Goal: Find specific page/section: Find specific page/section

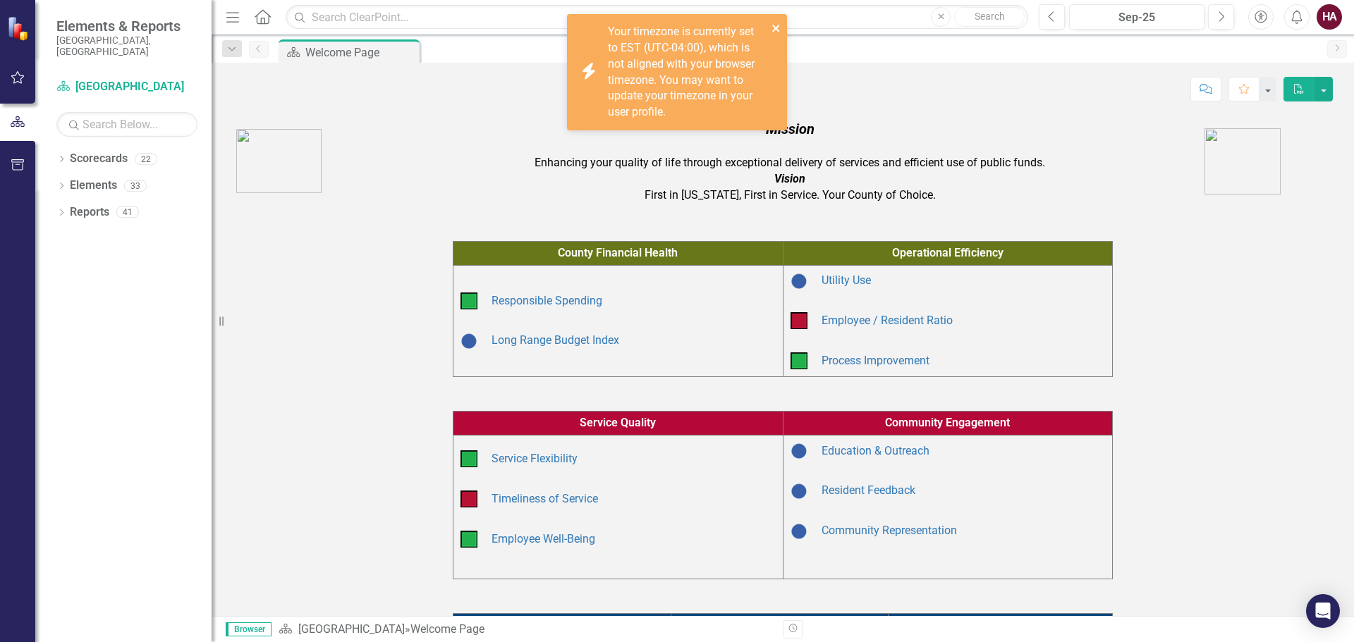
click at [771, 23] on icon "close" at bounding box center [776, 28] width 10 height 11
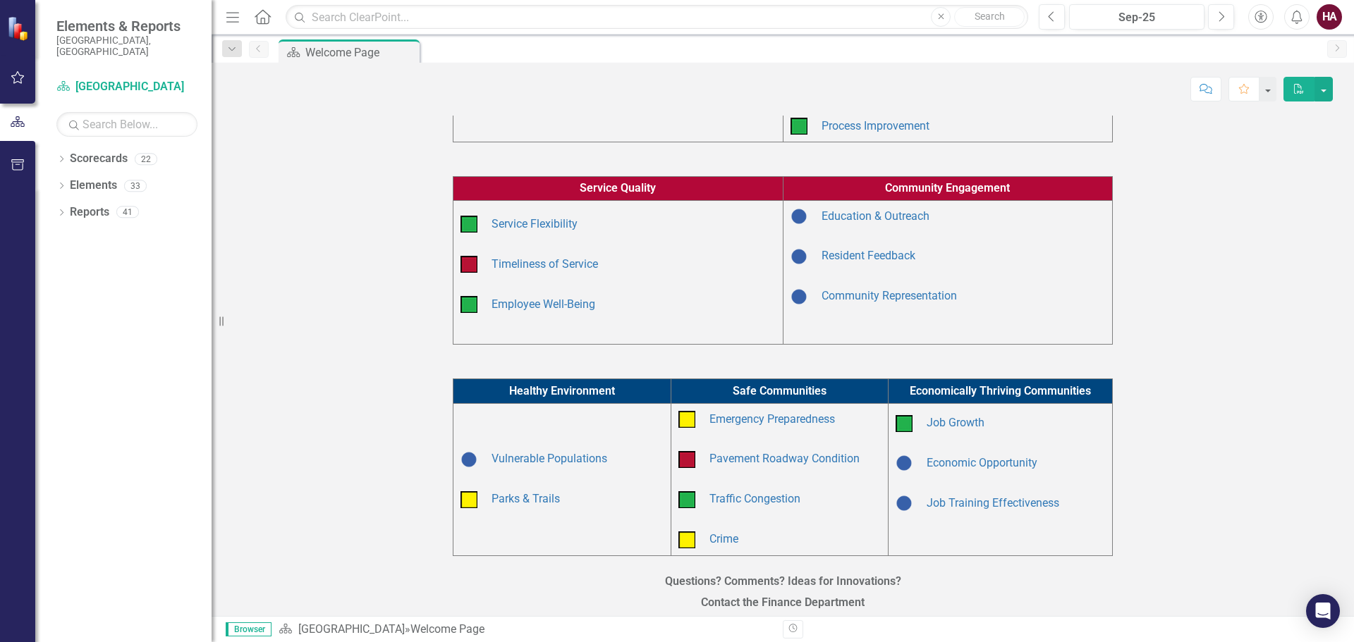
scroll to position [266, 0]
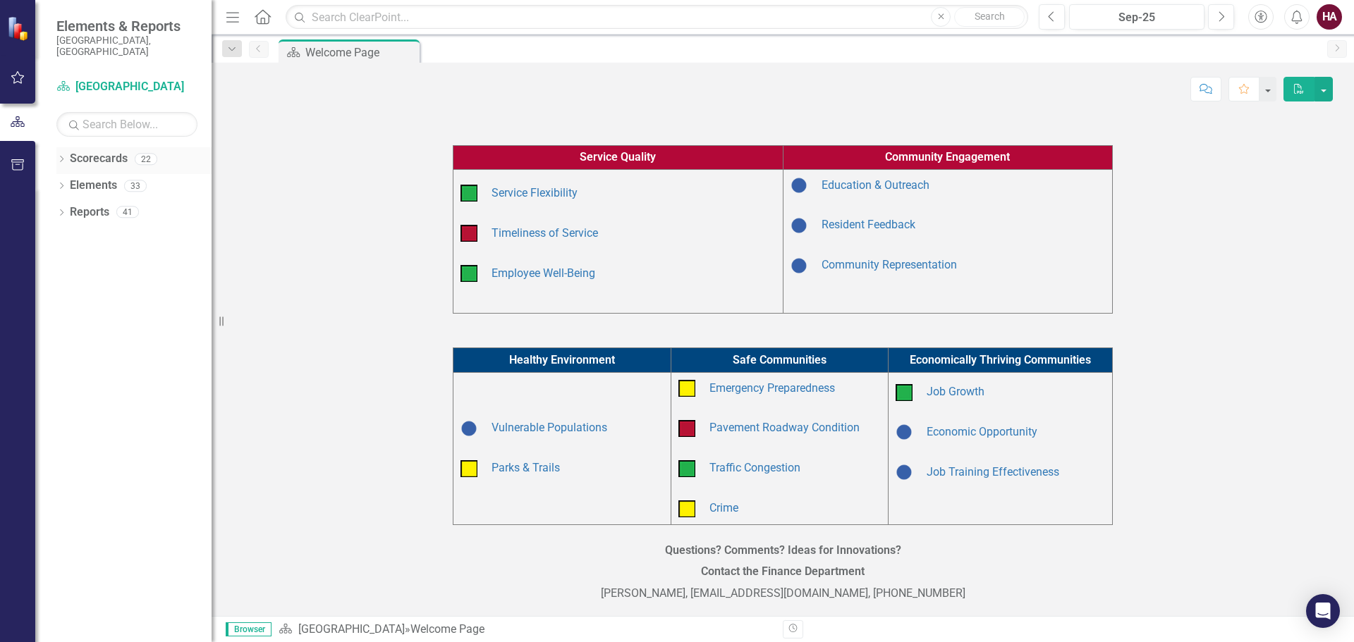
click at [67, 147] on div "Dropdown Scorecards 22" at bounding box center [133, 160] width 155 height 27
click at [61, 174] on div "Dropdown Elements 33" at bounding box center [133, 187] width 155 height 27
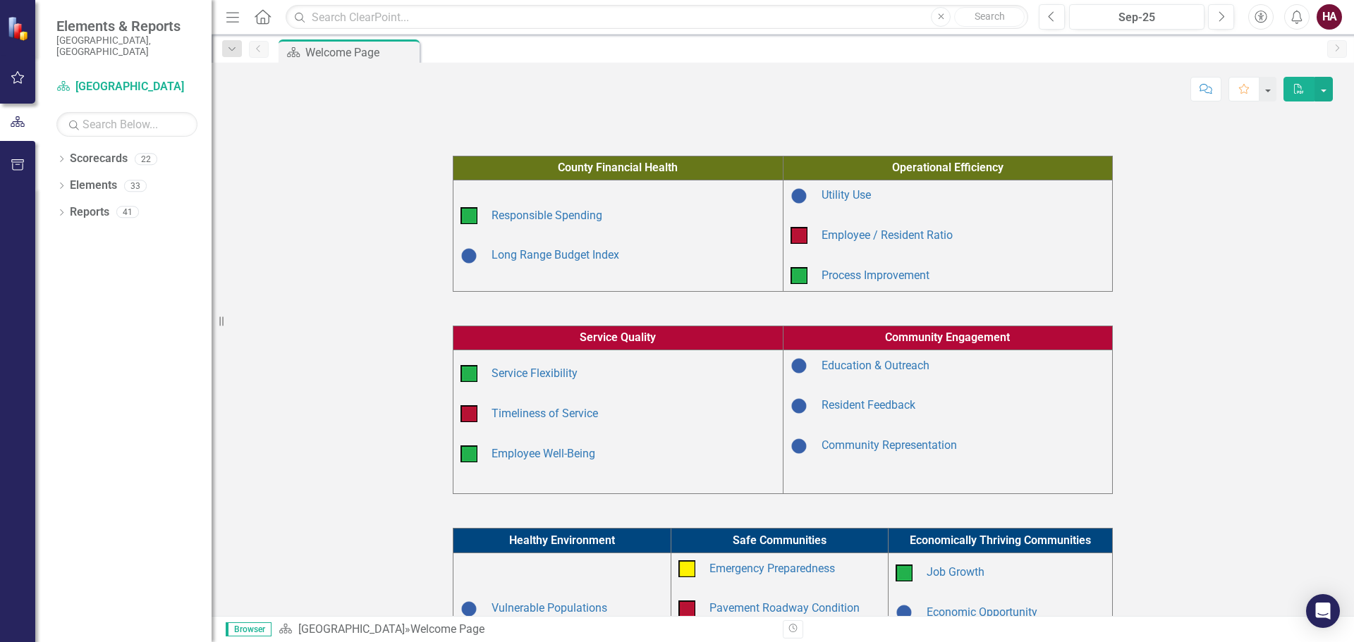
scroll to position [0, 0]
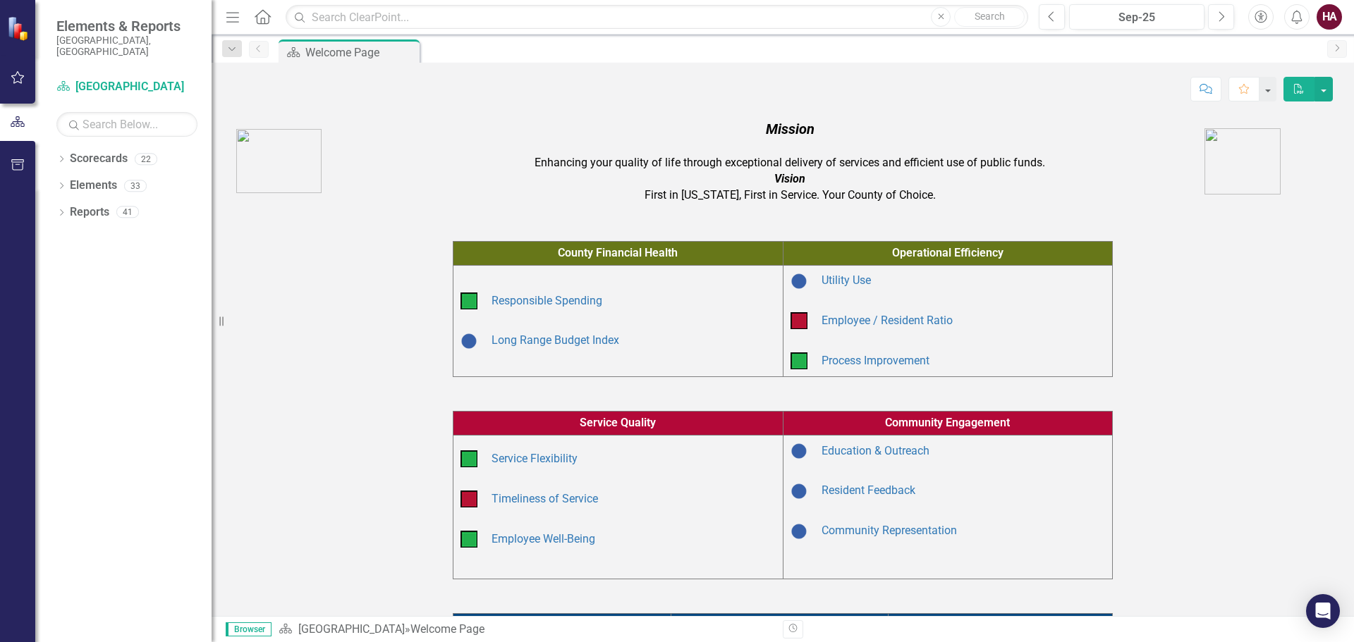
click at [1336, 50] on icon "Next" at bounding box center [1336, 48] width 11 height 8
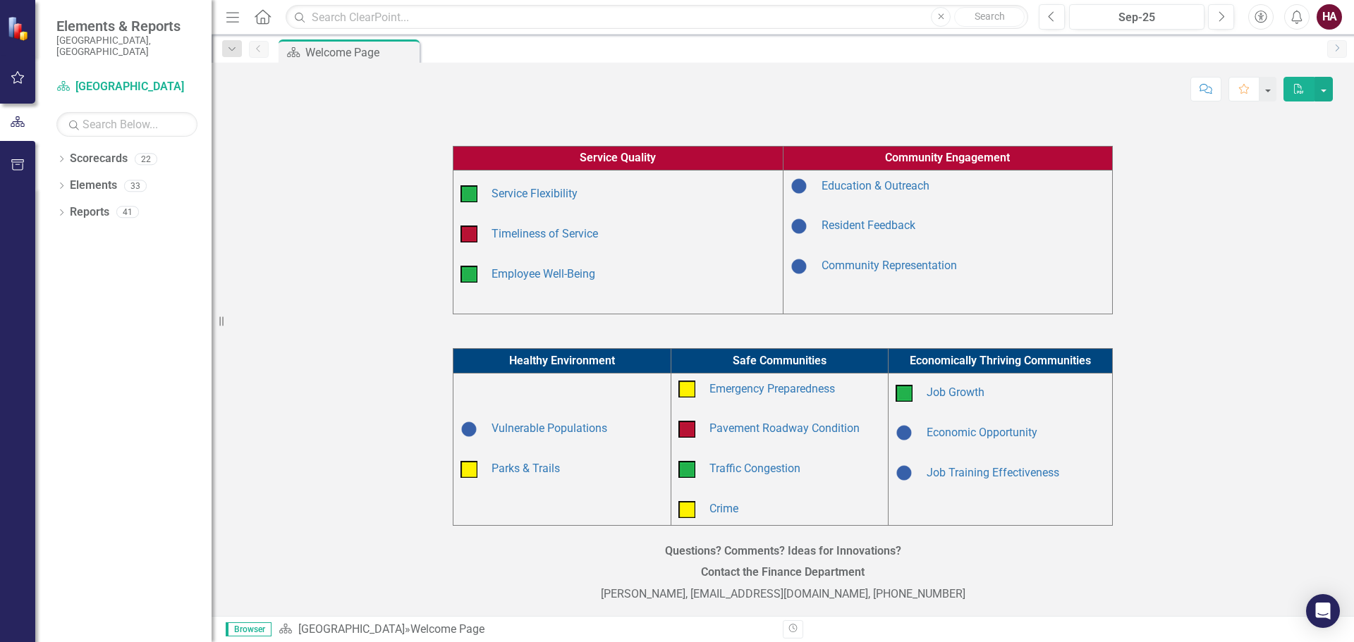
scroll to position [266, 0]
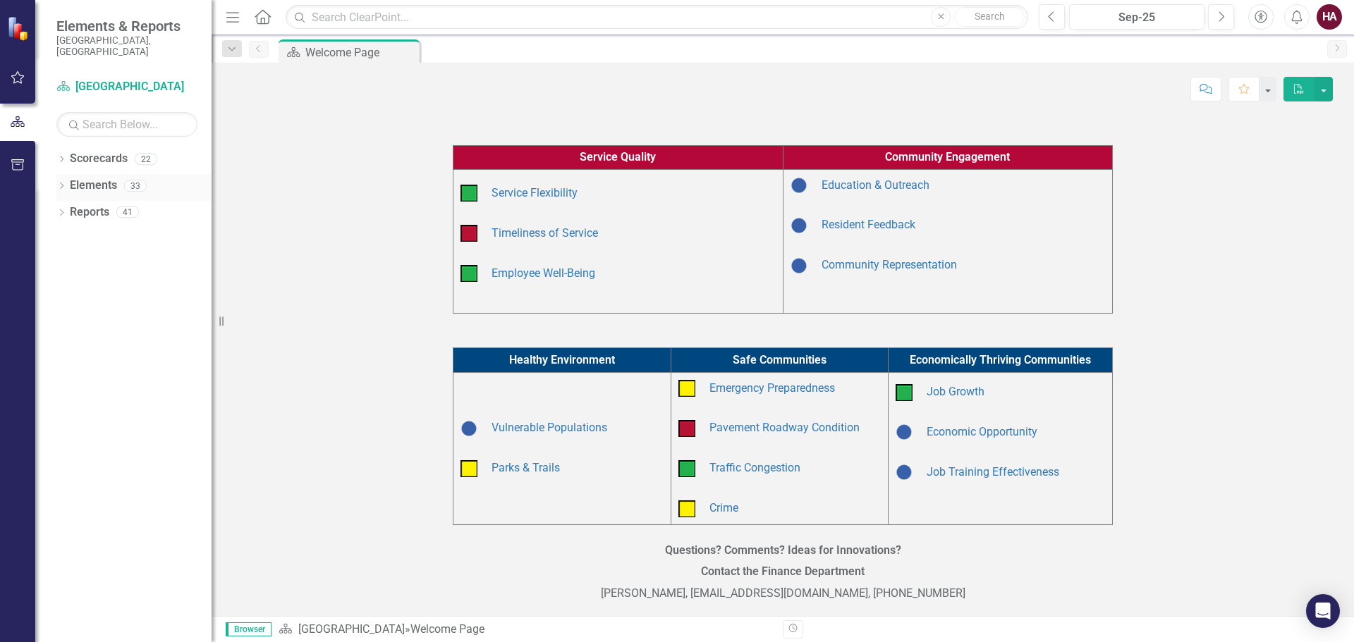
click at [99, 178] on link "Elements" at bounding box center [93, 186] width 47 height 16
click at [57, 183] on icon "Dropdown" at bounding box center [61, 187] width 10 height 8
click at [123, 232] on link "Measure Measures" at bounding box center [112, 239] width 70 height 16
click at [119, 258] on link "Initiative Initiatives" at bounding box center [111, 266] width 68 height 16
click at [121, 285] on link "Action Item Action Items" at bounding box center [118, 293] width 83 height 16
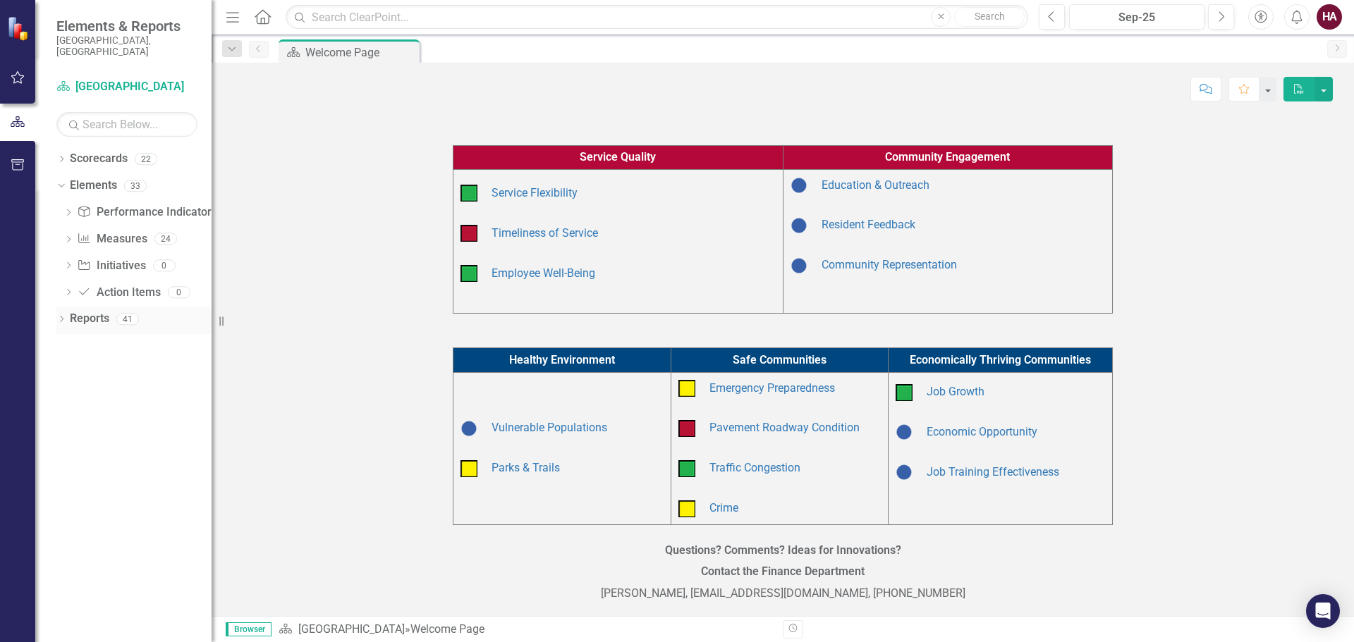
click at [68, 307] on div "Dropdown Reports 41" at bounding box center [133, 320] width 155 height 27
click at [63, 316] on icon at bounding box center [62, 319] width 4 height 6
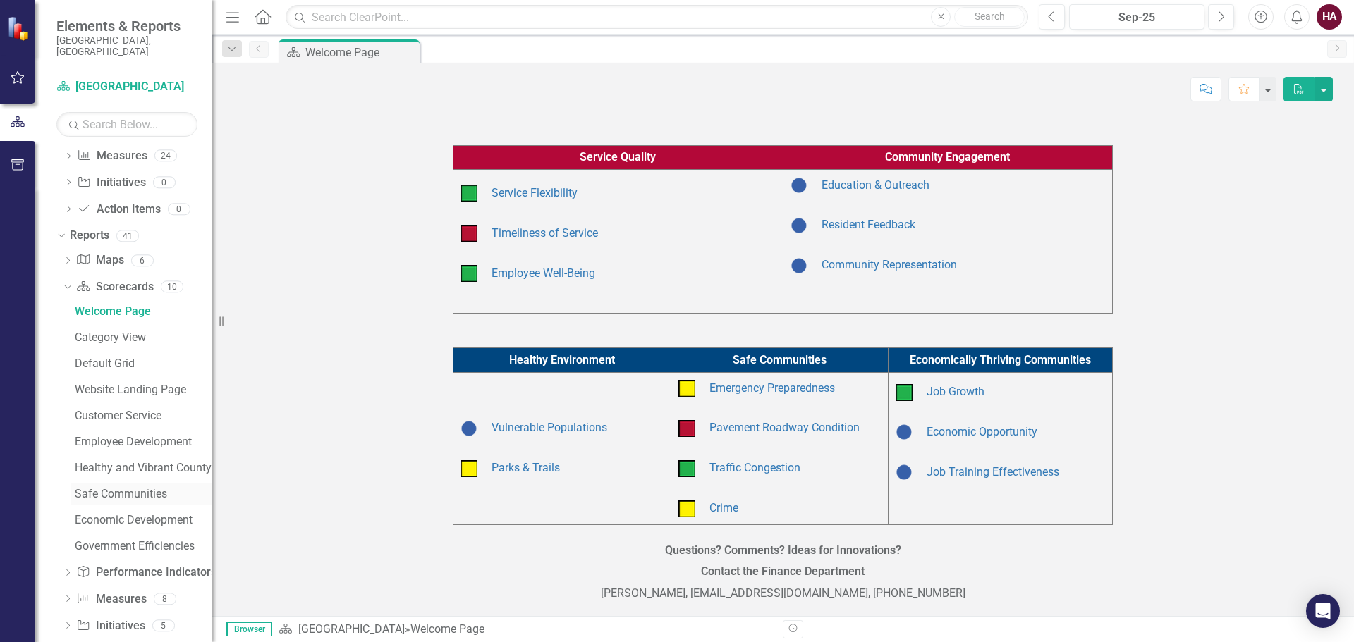
scroll to position [118, 0]
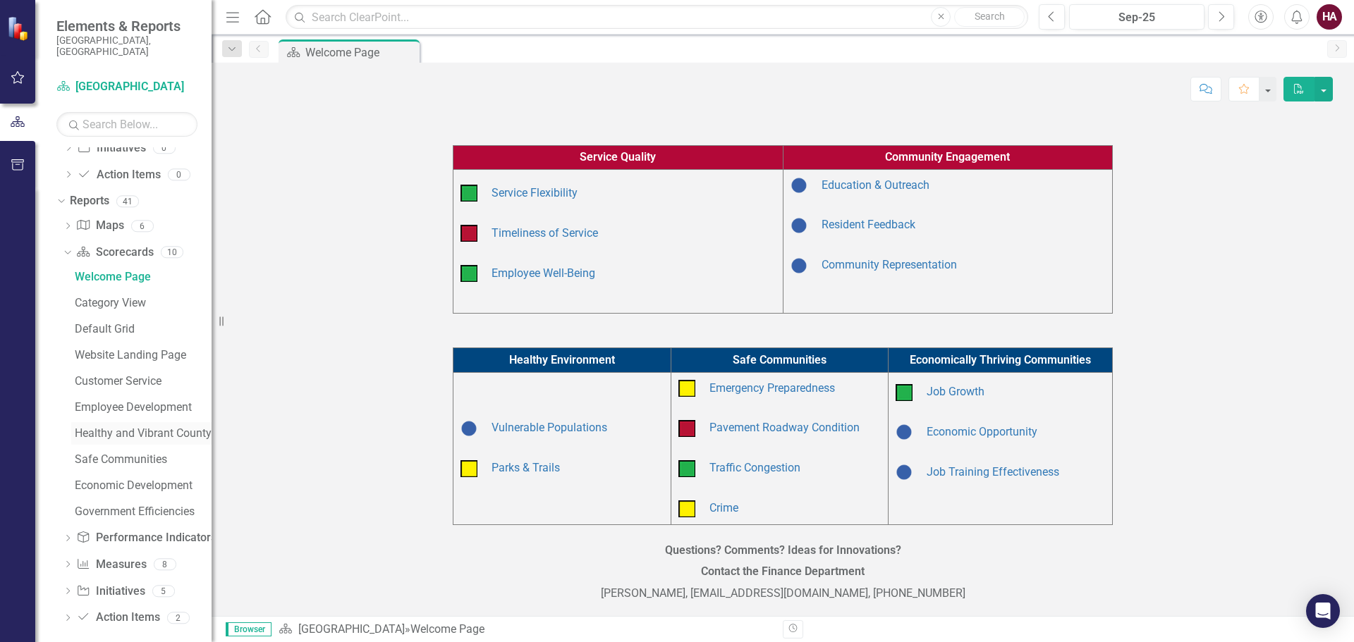
click at [160, 427] on div "Healthy and Vibrant County" at bounding box center [143, 433] width 137 height 13
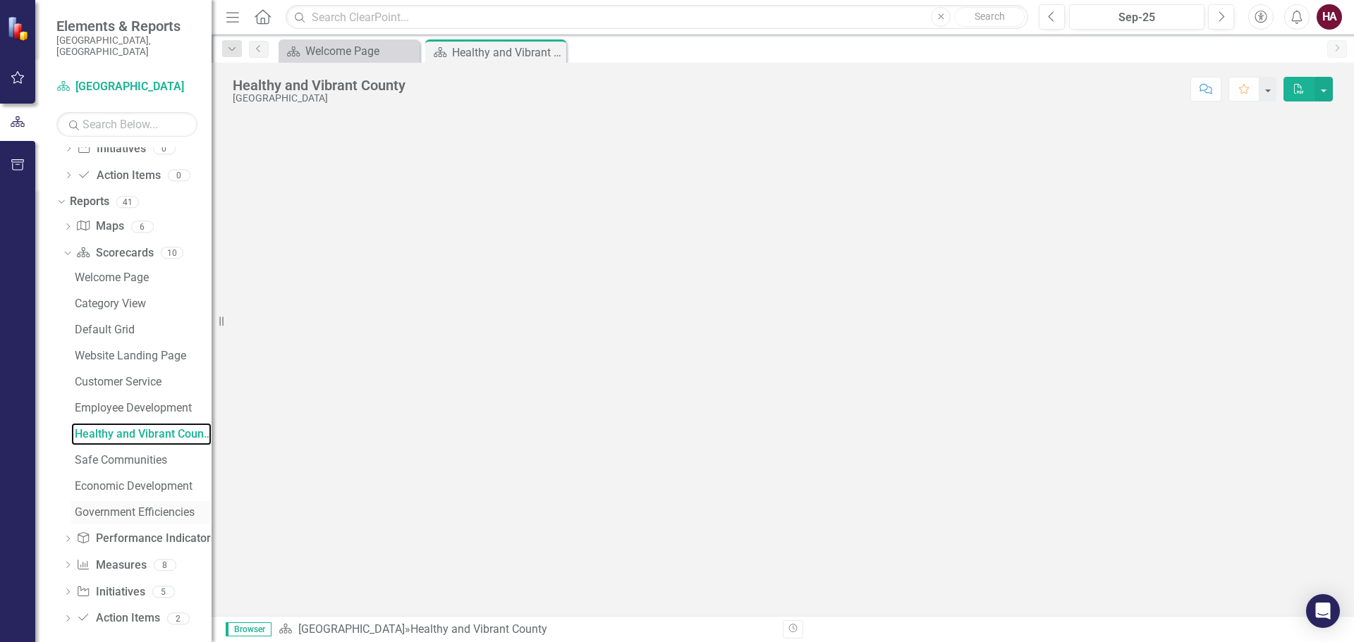
scroll to position [118, 0]
click at [116, 558] on link "Measure Measures" at bounding box center [111, 564] width 70 height 16
click at [68, 561] on icon "Dropdown" at bounding box center [68, 565] width 10 height 8
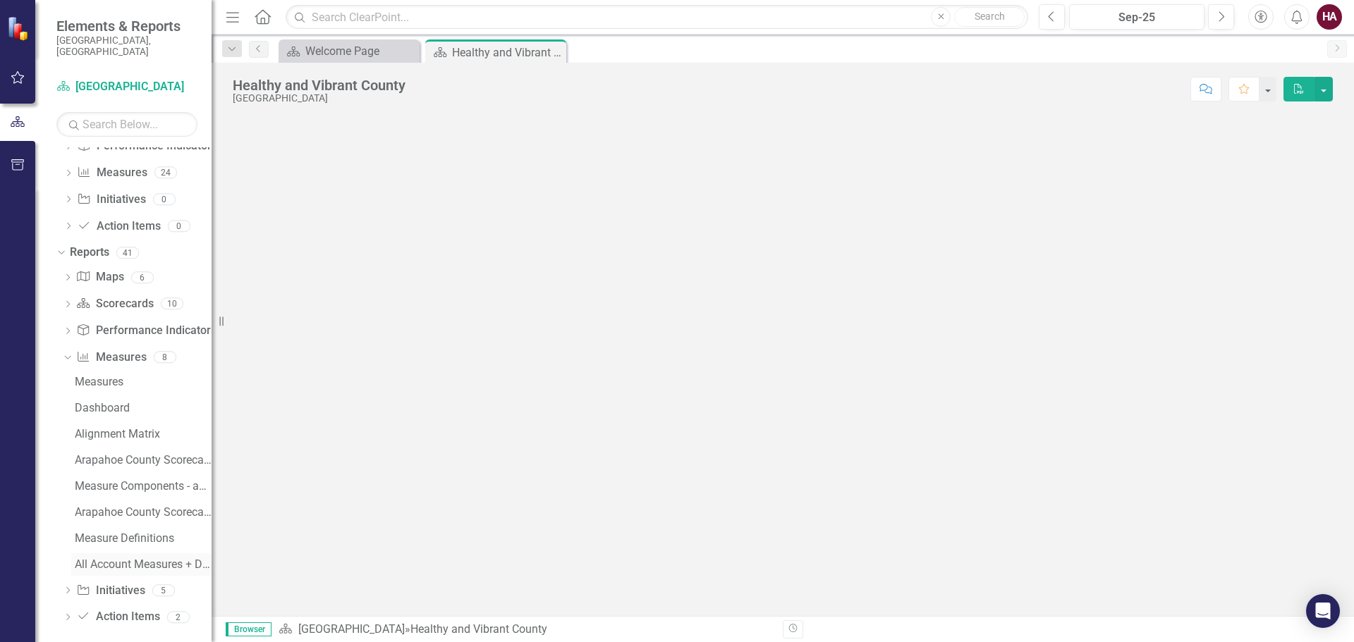
click at [150, 558] on div "All Account Measures + Data Source" at bounding box center [143, 564] width 137 height 13
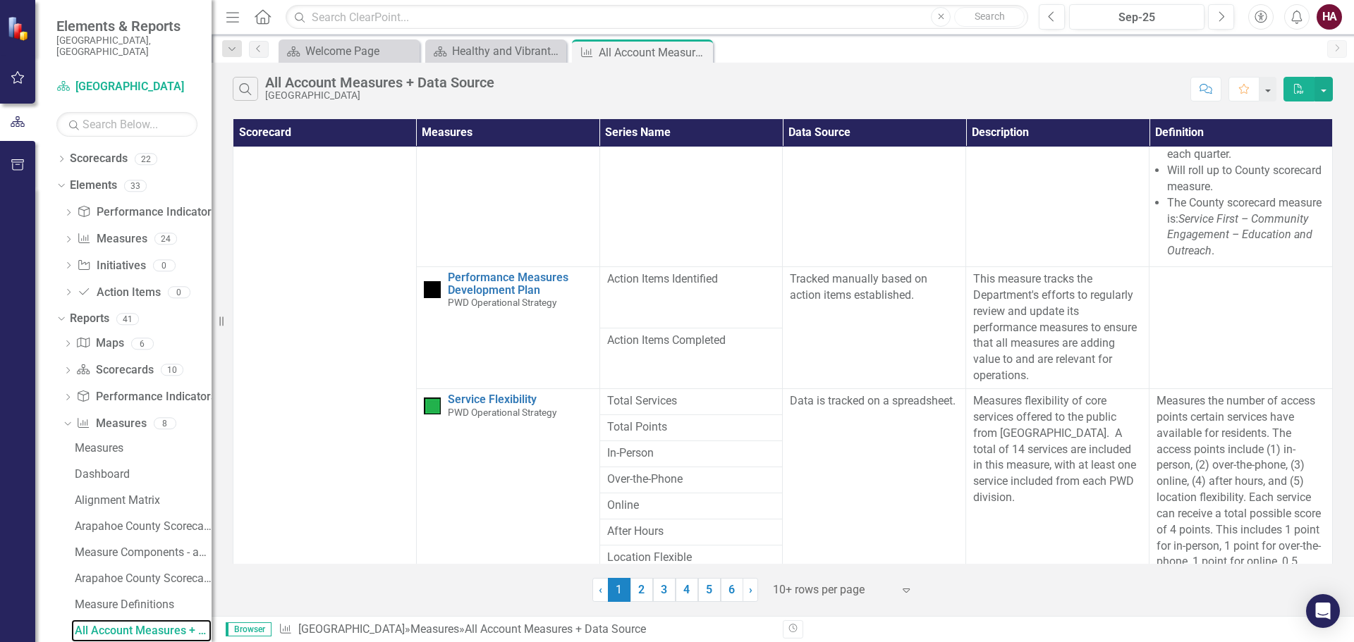
scroll to position [2104, 0]
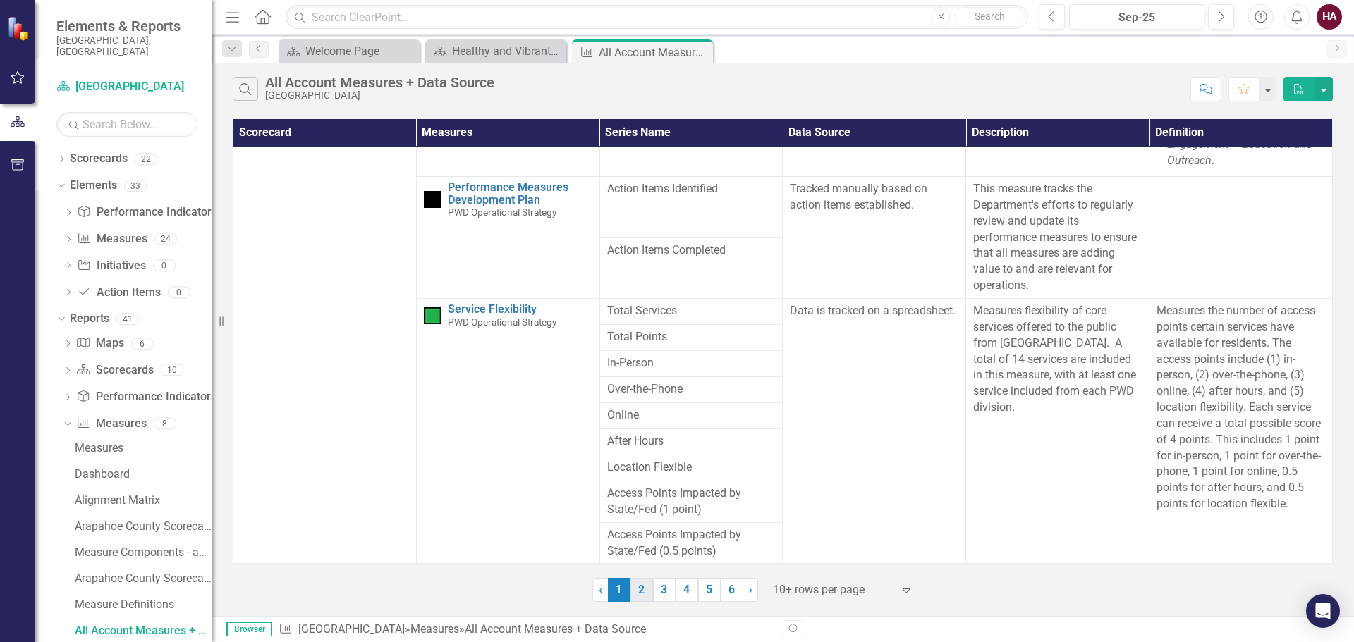
click at [644, 587] on link "2" at bounding box center [641, 590] width 23 height 24
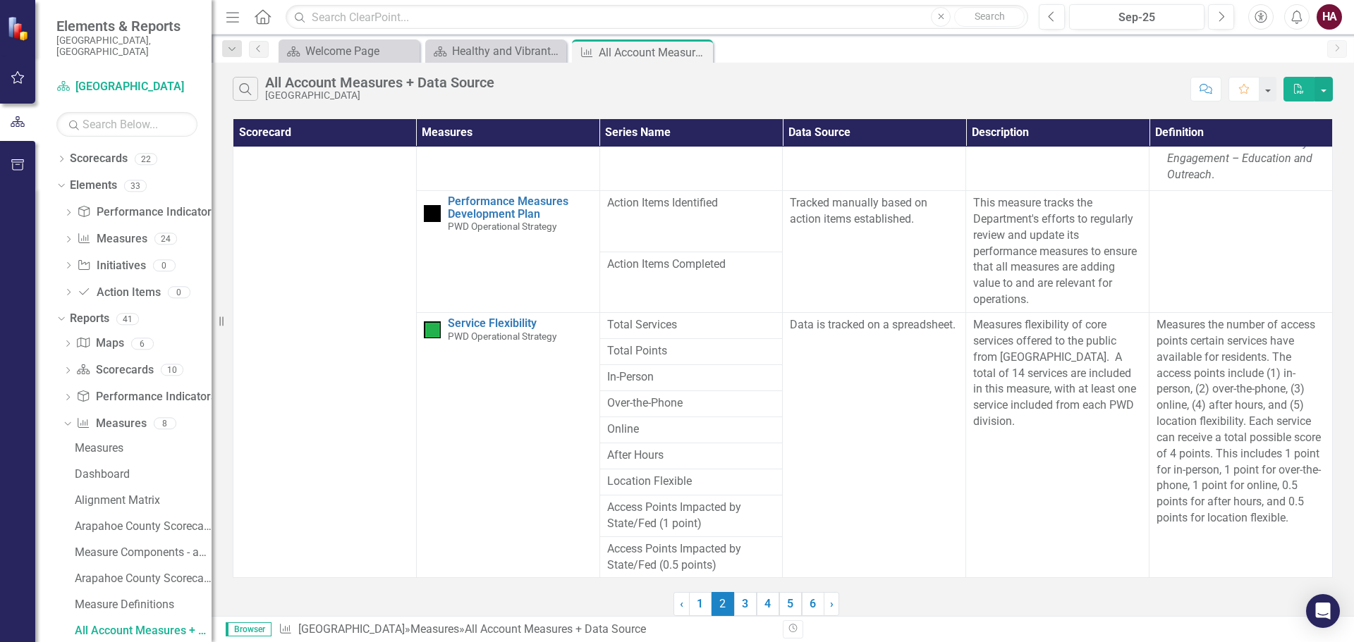
scroll to position [0, 0]
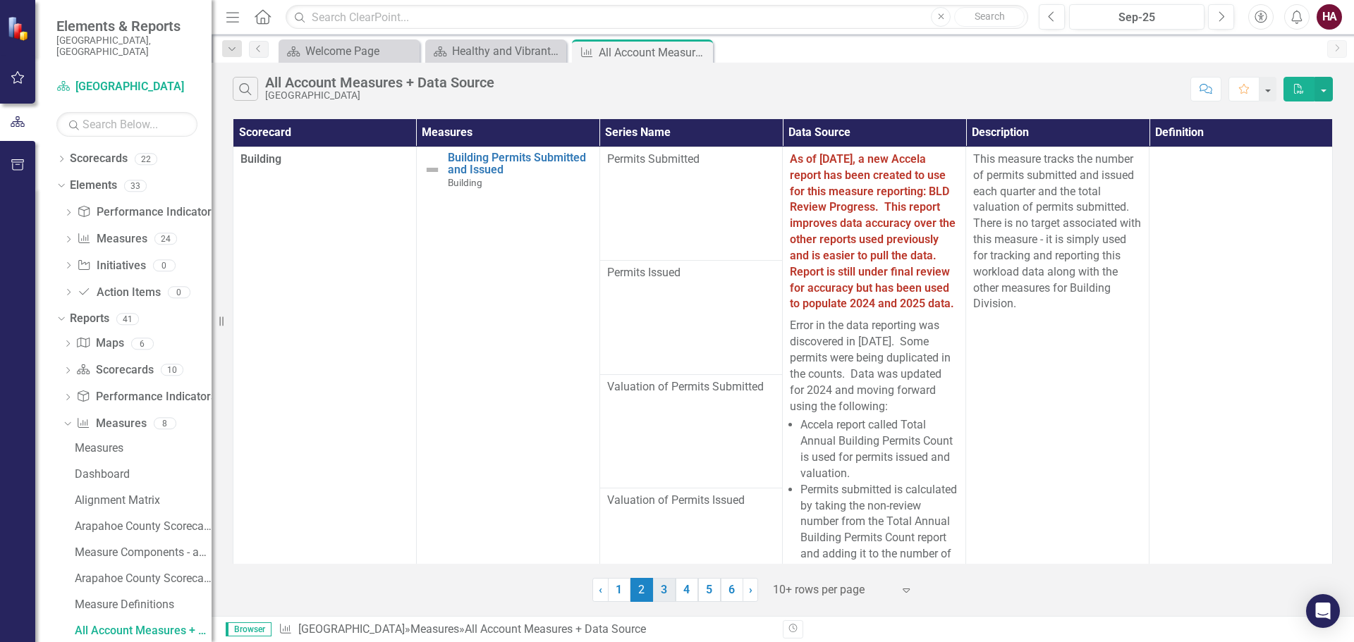
click at [662, 594] on link "3" at bounding box center [664, 590] width 23 height 24
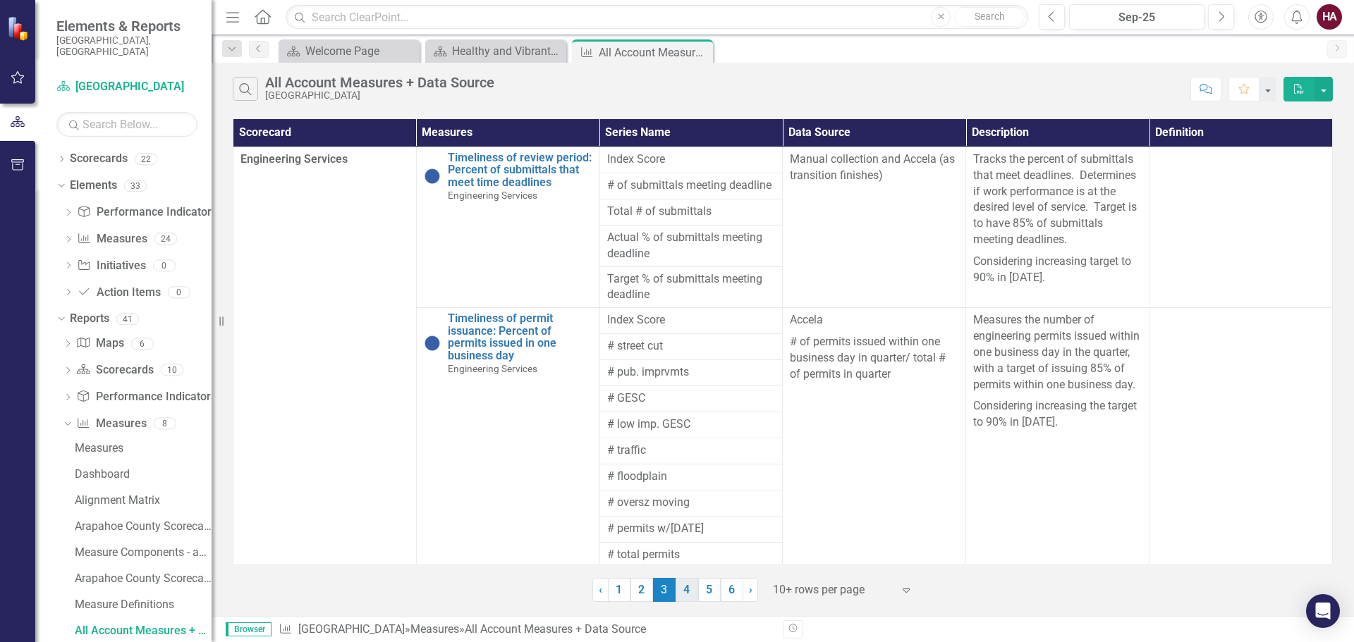
click at [696, 594] on link "4" at bounding box center [687, 590] width 23 height 24
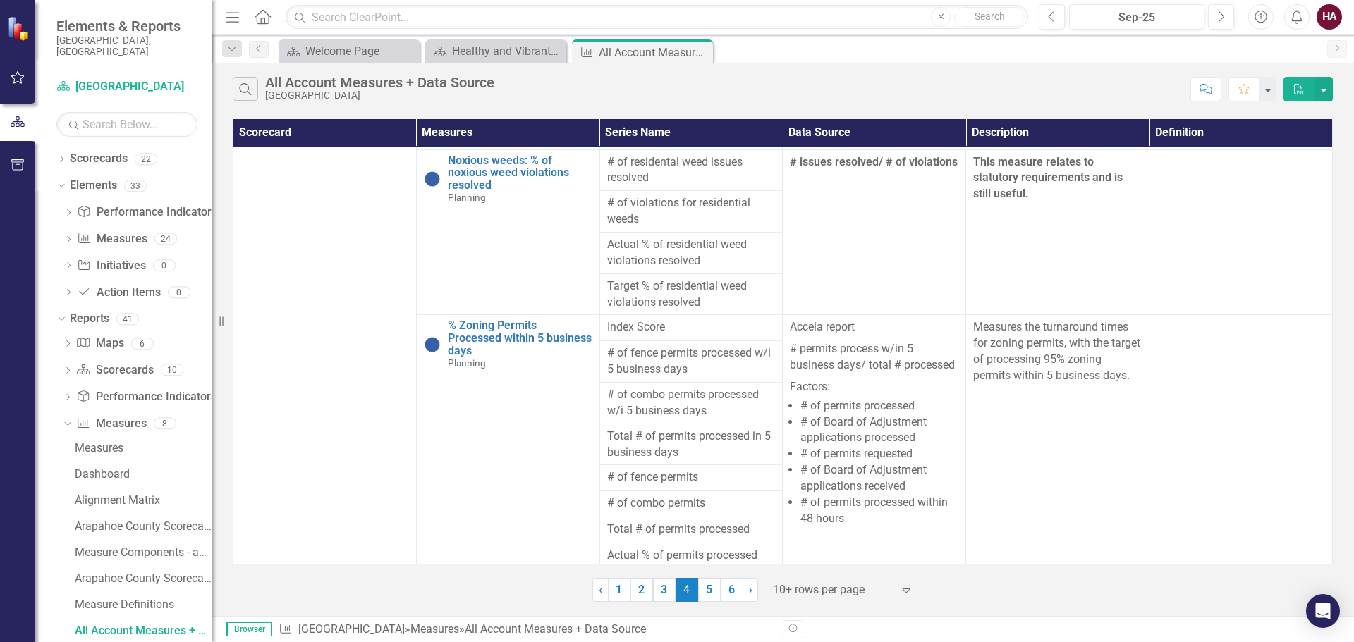
scroll to position [828, 0]
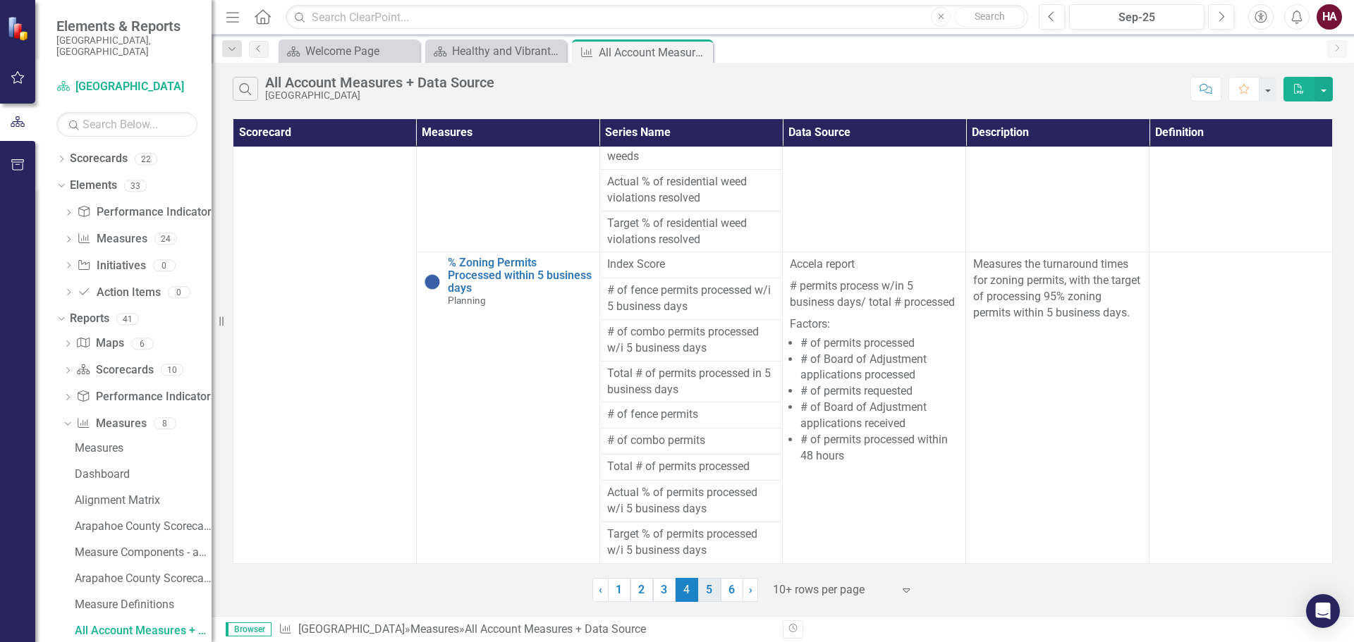
click at [719, 592] on link "5" at bounding box center [709, 590] width 23 height 24
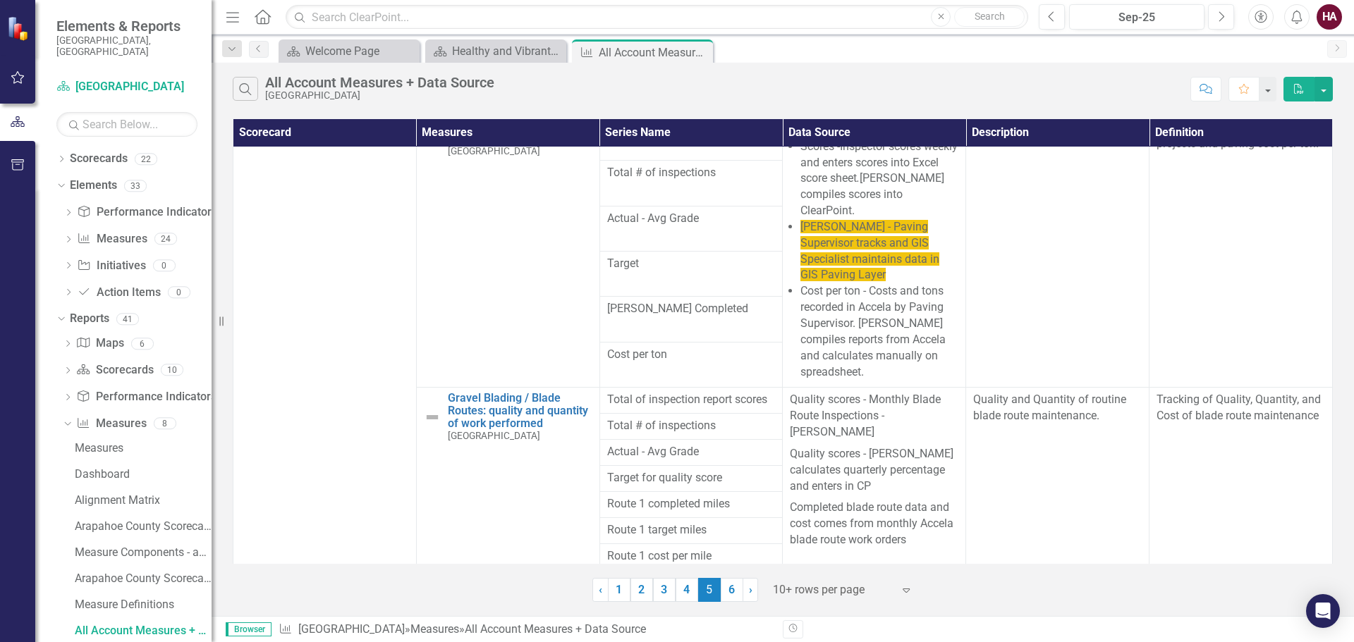
scroll to position [0, 0]
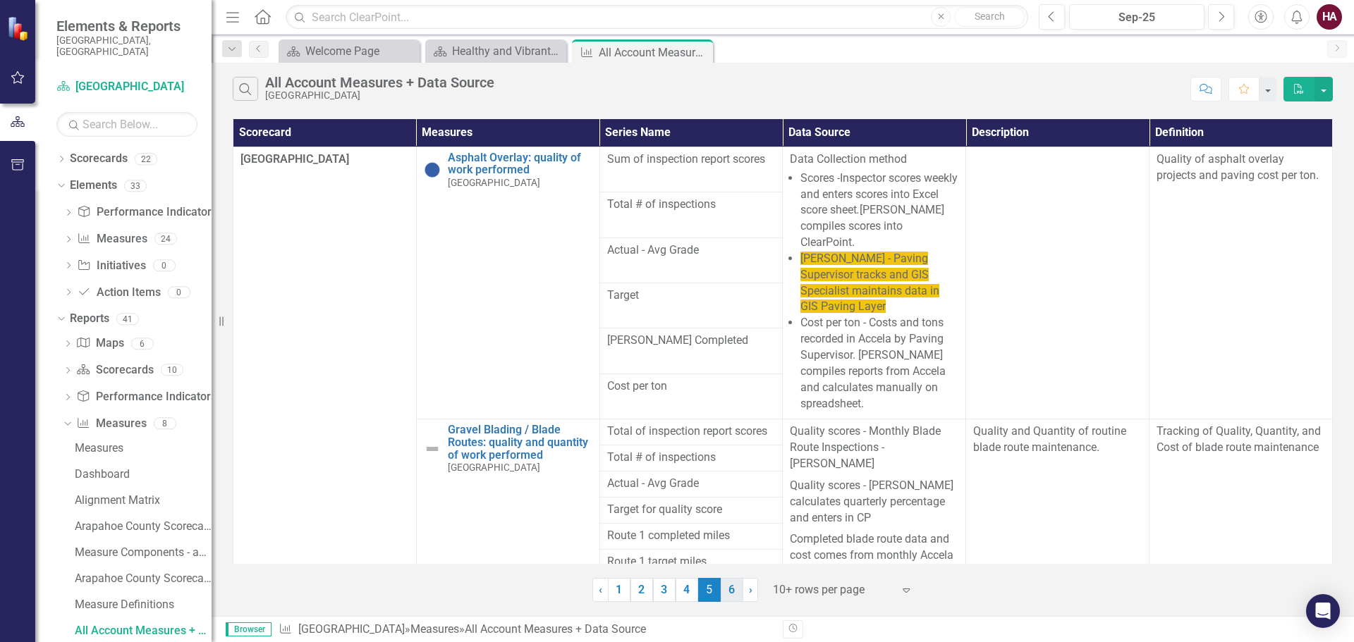
click at [731, 585] on link "6" at bounding box center [732, 590] width 23 height 24
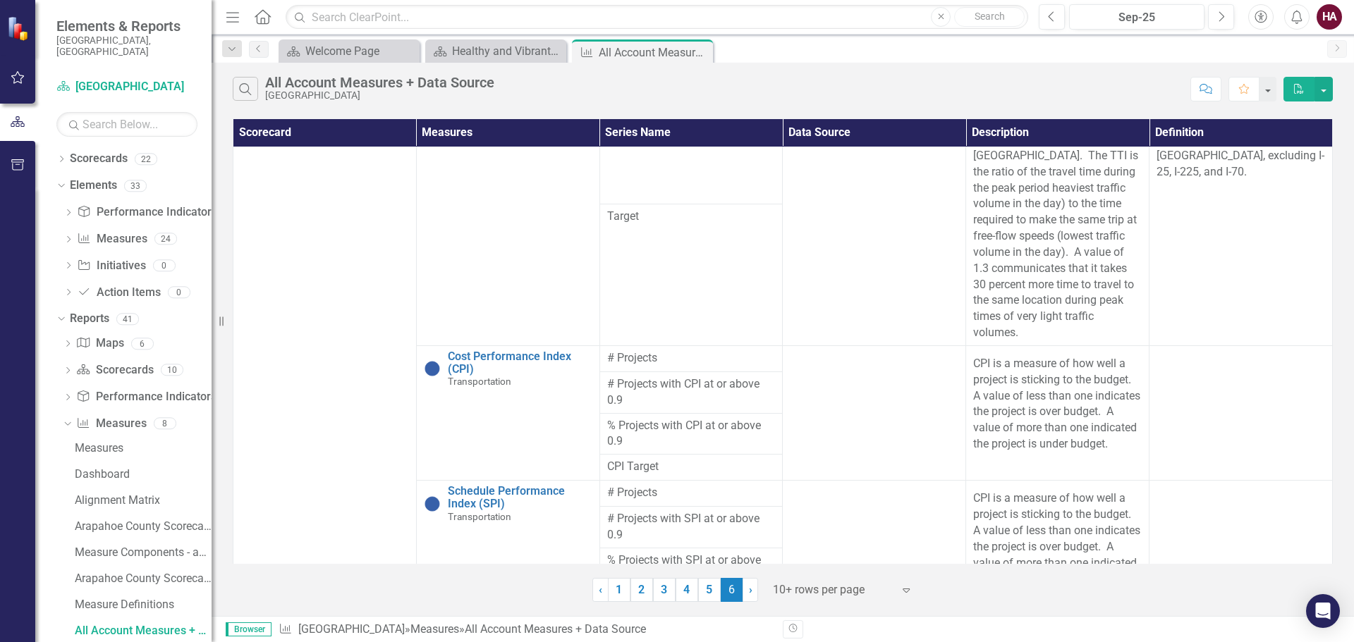
scroll to position [939, 0]
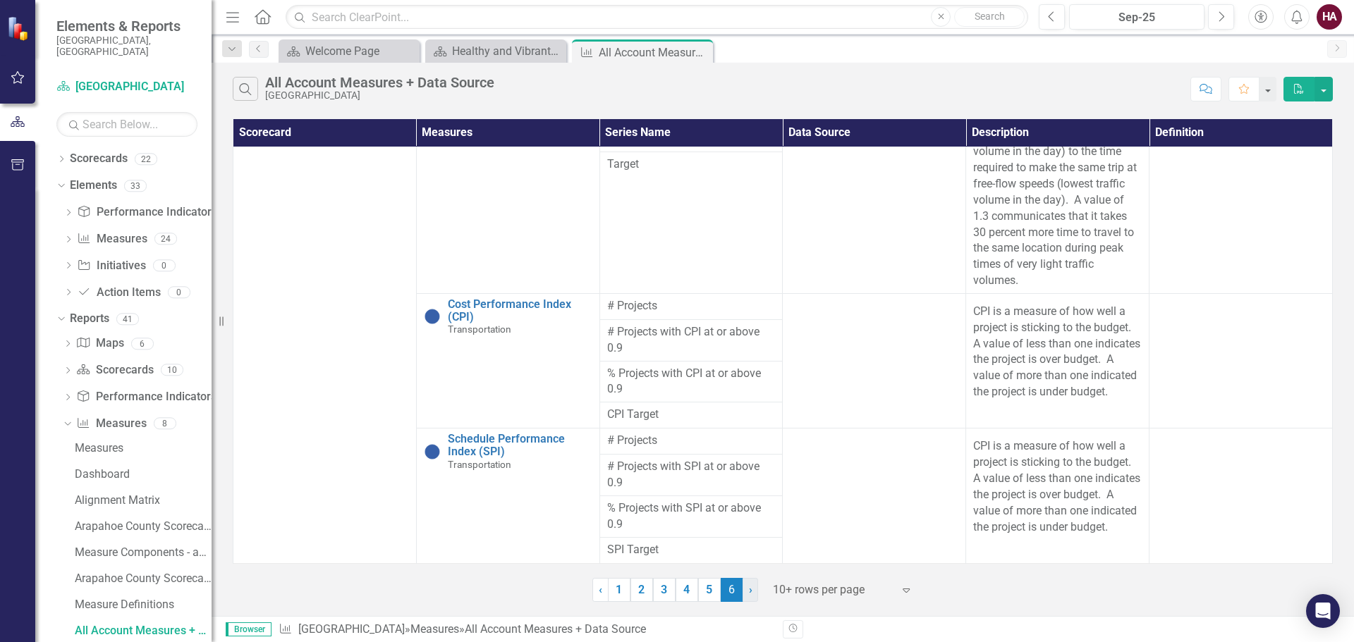
click at [752, 585] on span "›" at bounding box center [751, 589] width 4 height 13
click at [513, 44] on div "Healthy and Vibrant County" at bounding box center [498, 51] width 93 height 18
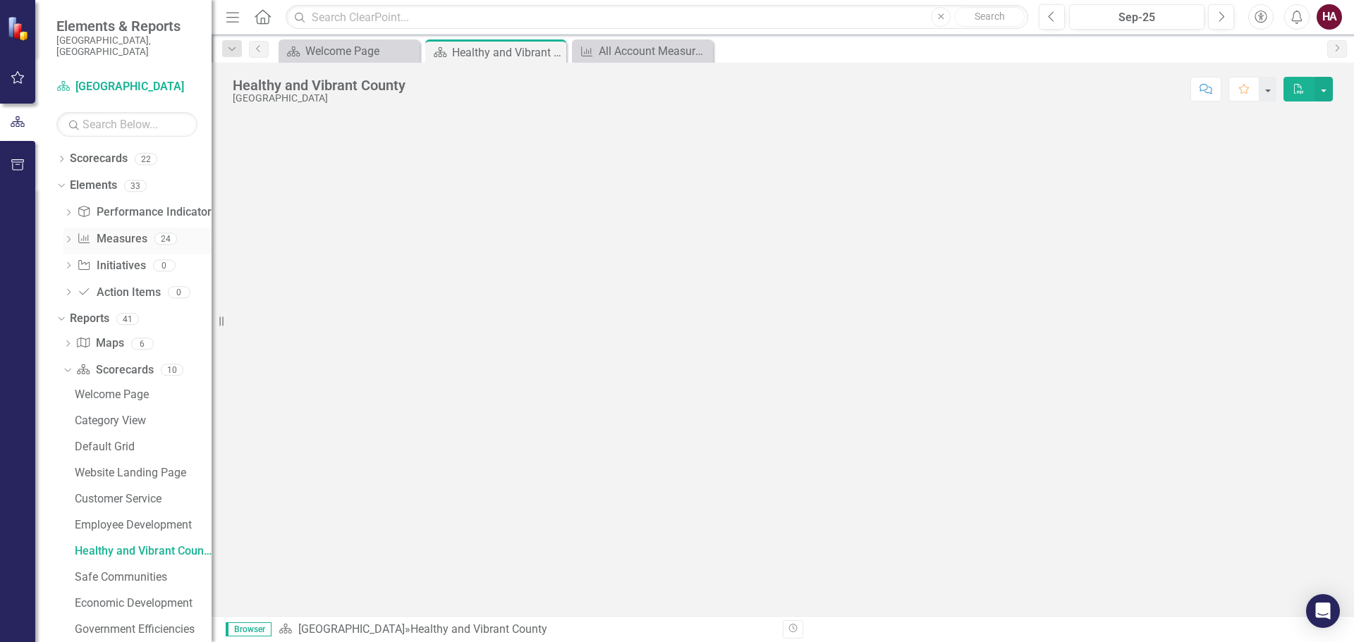
click at [65, 237] on icon "Dropdown" at bounding box center [68, 241] width 10 height 8
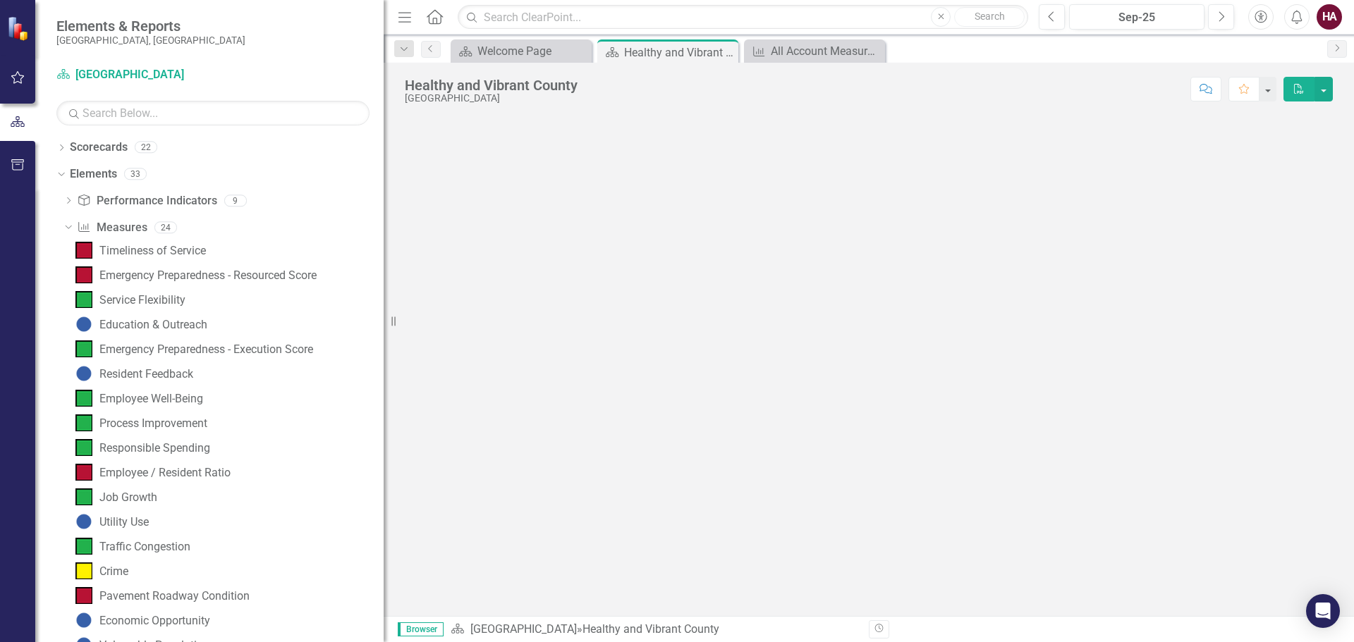
drag, startPoint x: 212, startPoint y: 380, endPoint x: 384, endPoint y: 401, distance: 172.6
click at [384, 401] on div "Resize" at bounding box center [389, 321] width 11 height 642
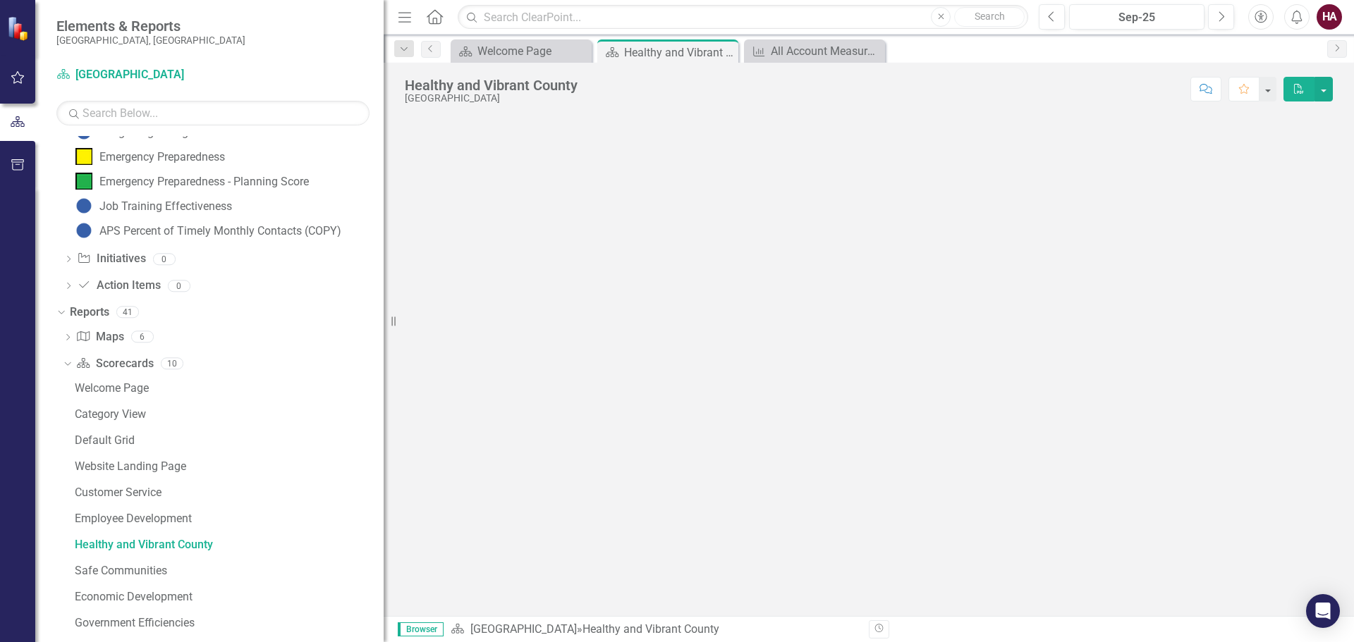
scroll to position [705, 0]
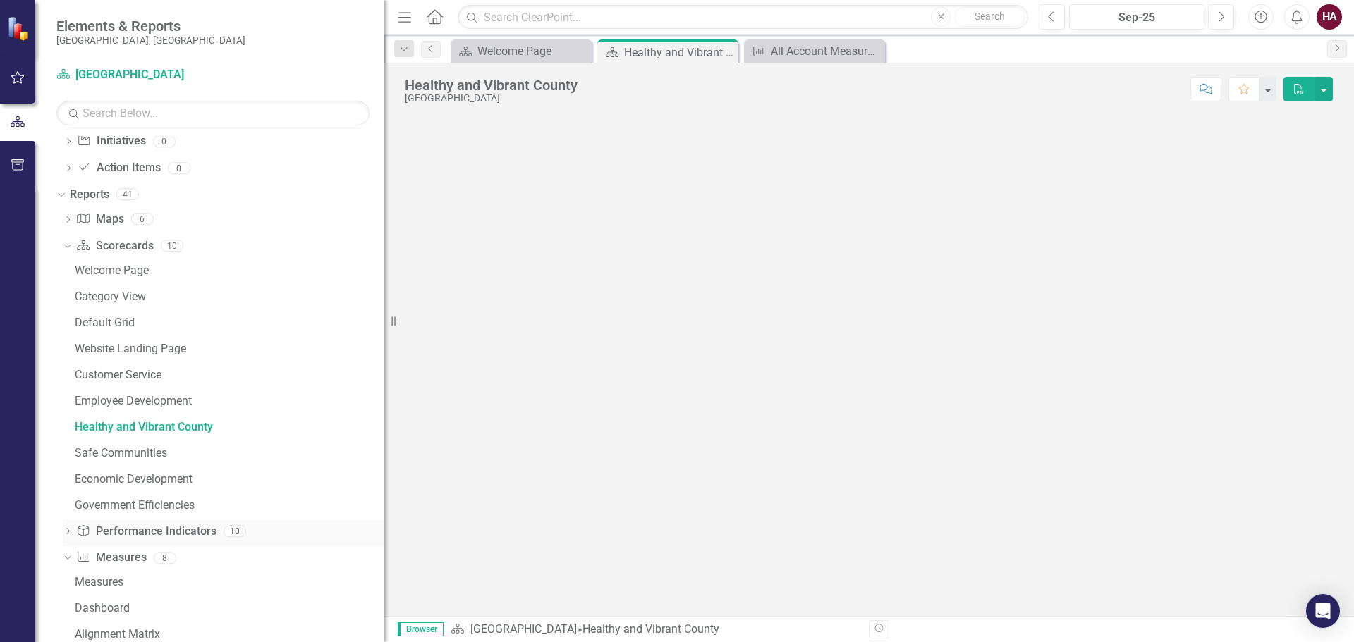
click at [72, 532] on icon "Dropdown" at bounding box center [68, 533] width 10 height 8
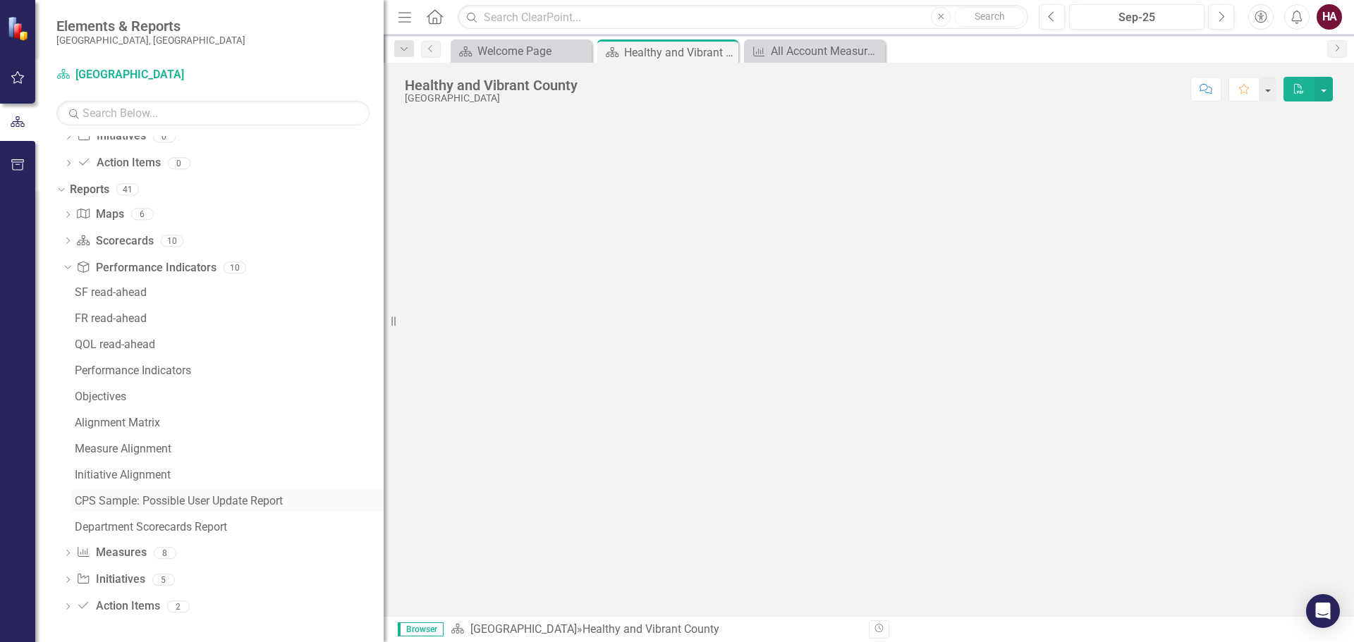
scroll to position [711, 0]
click at [71, 556] on icon "Dropdown" at bounding box center [68, 554] width 10 height 8
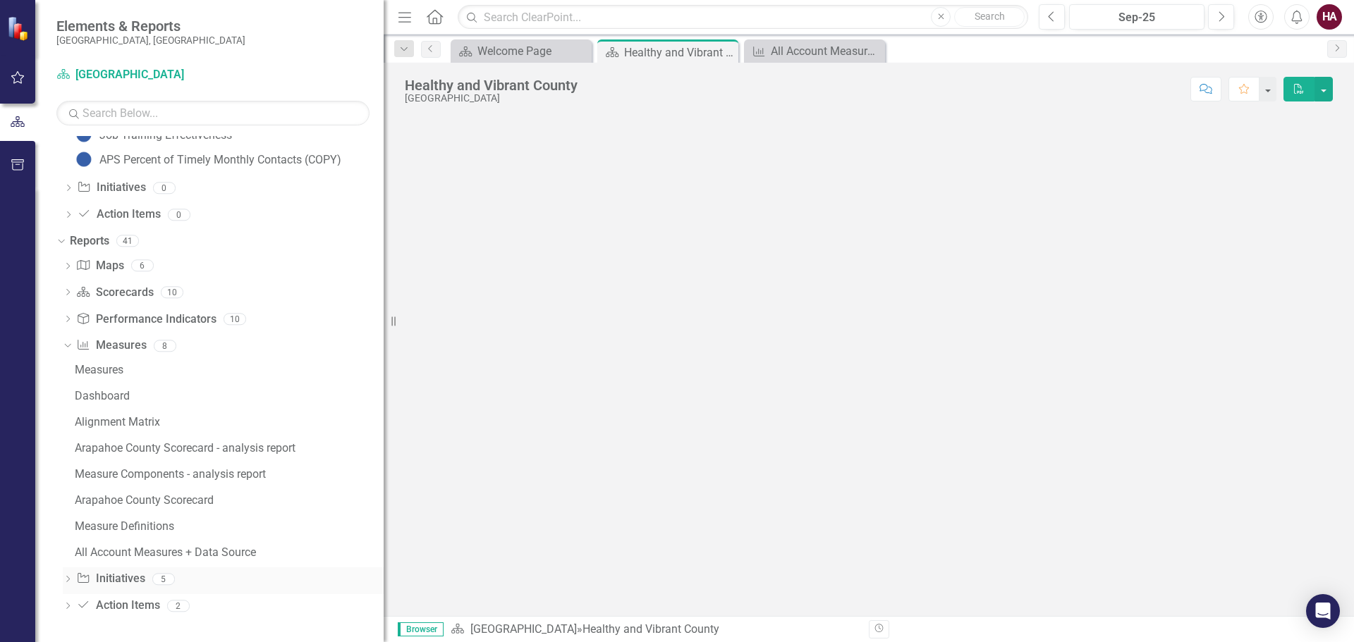
click at [66, 582] on icon "Dropdown" at bounding box center [68, 581] width 10 height 8
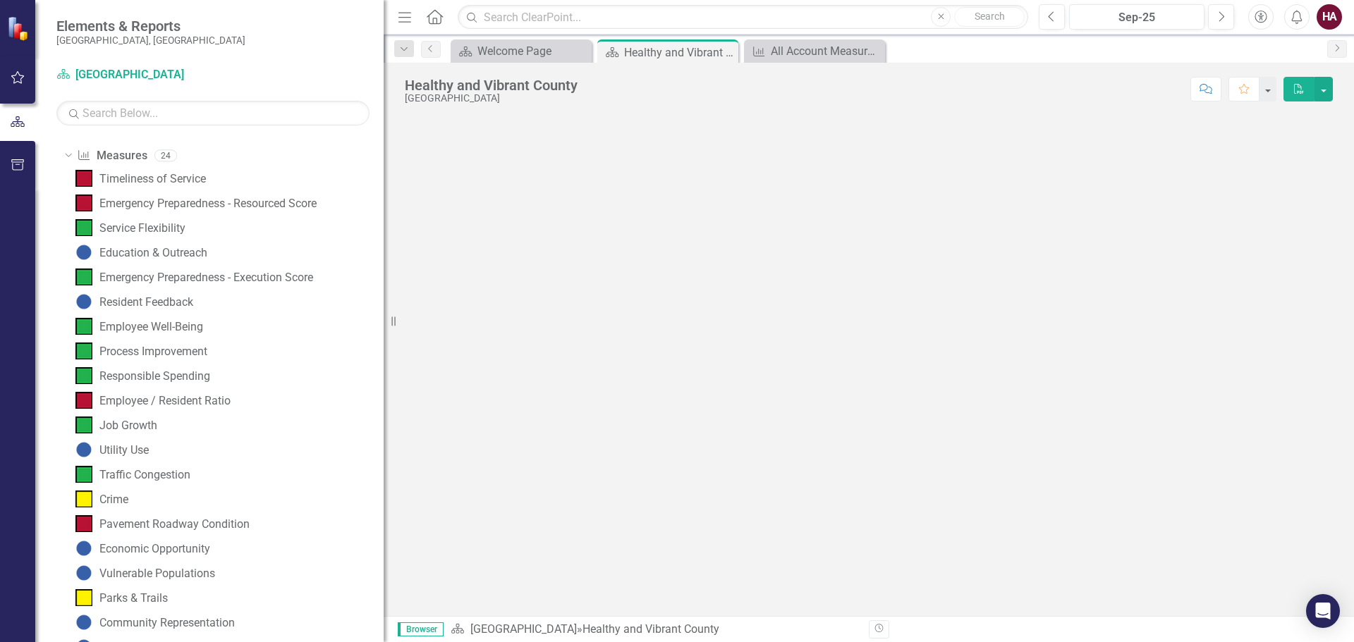
scroll to position [0, 0]
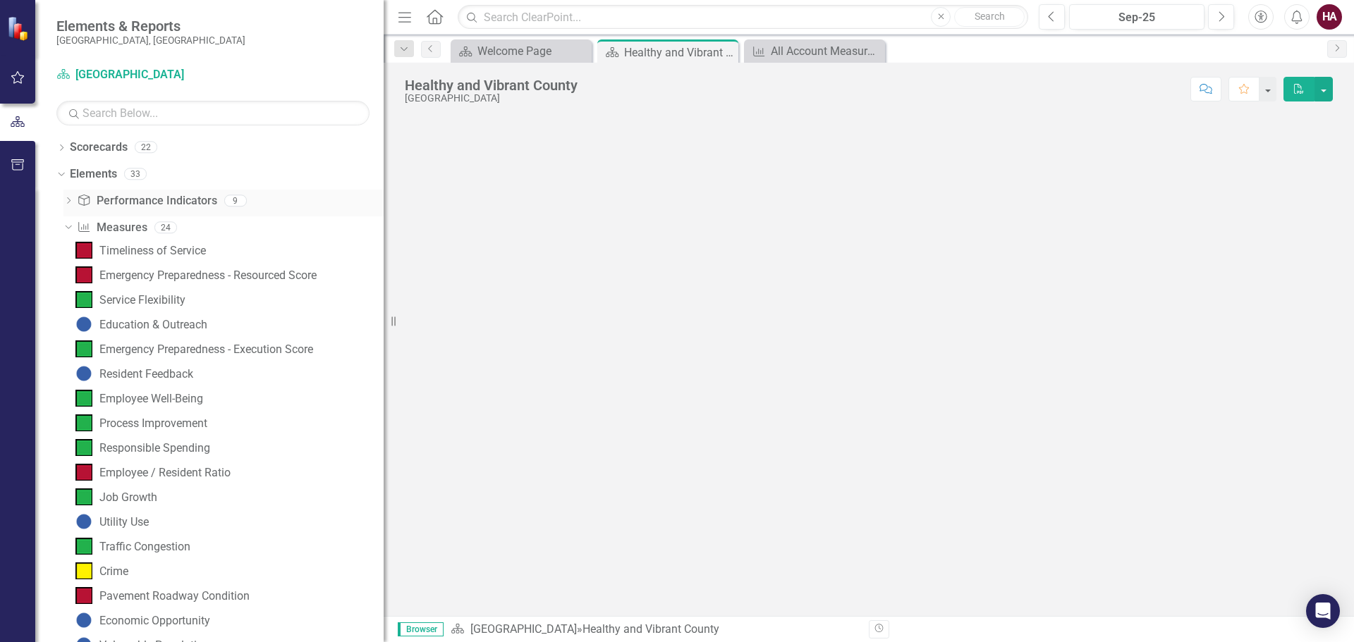
click at [70, 203] on icon "Dropdown" at bounding box center [68, 202] width 10 height 8
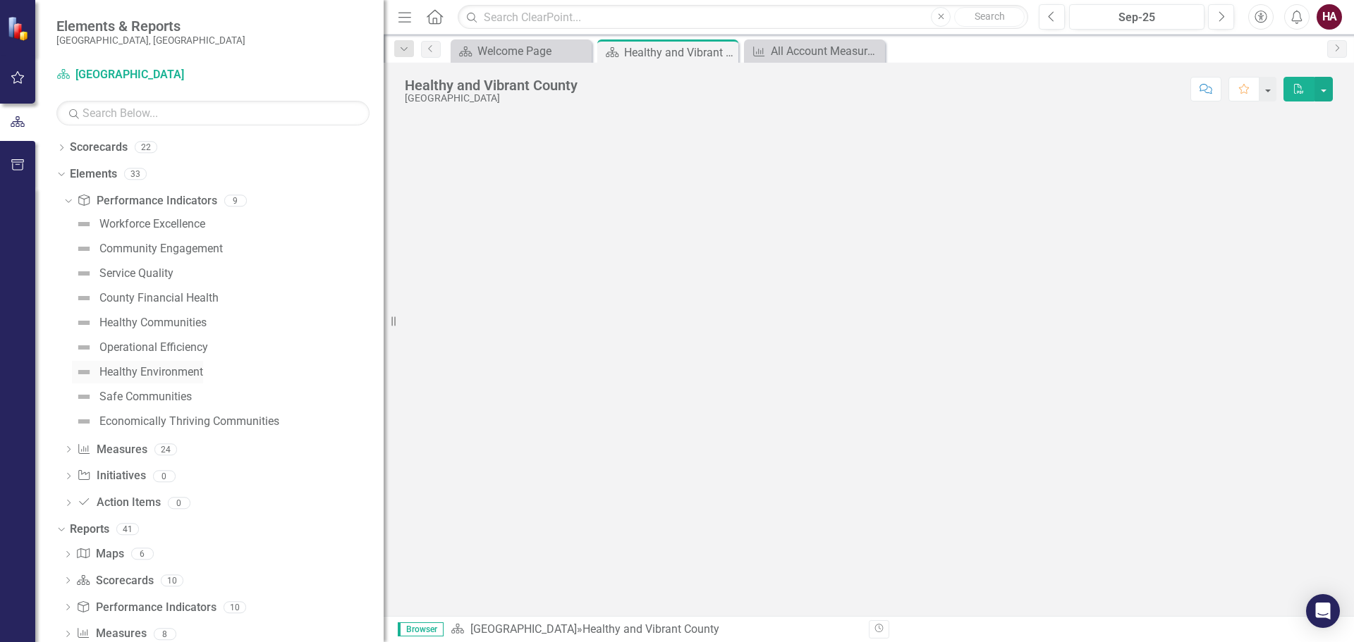
click at [145, 377] on div "Healthy Environment" at bounding box center [151, 372] width 104 height 13
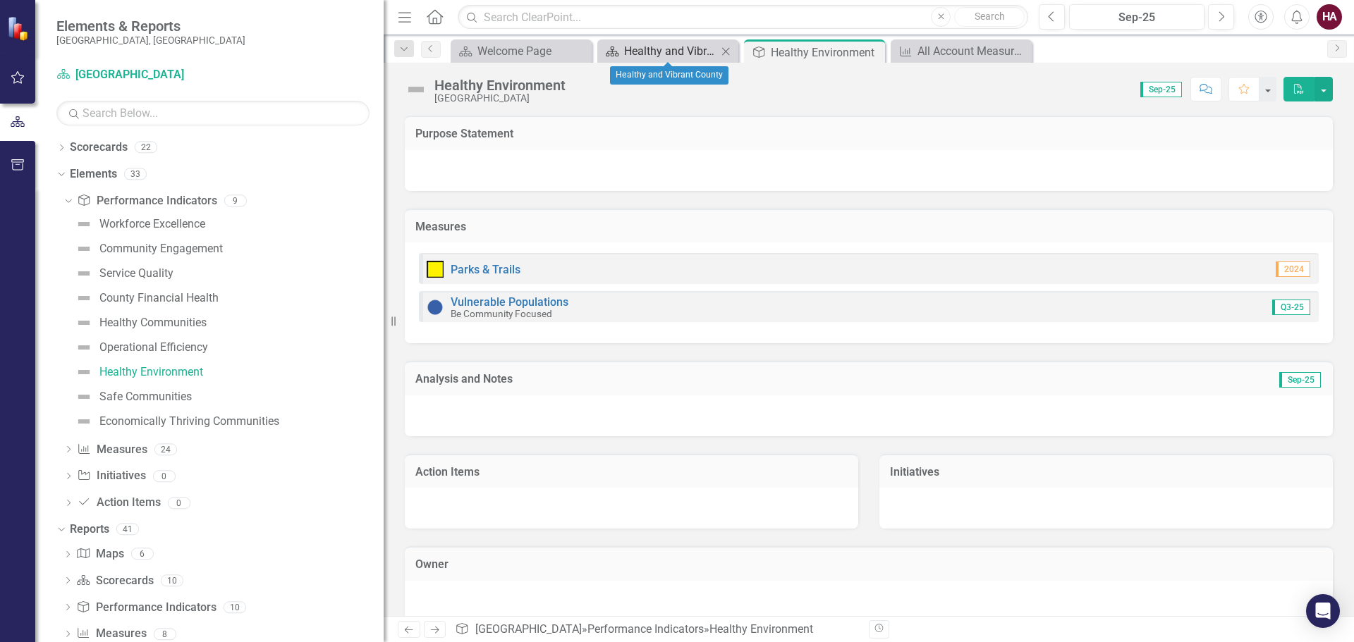
click at [695, 53] on div "Healthy and Vibrant County" at bounding box center [670, 51] width 93 height 18
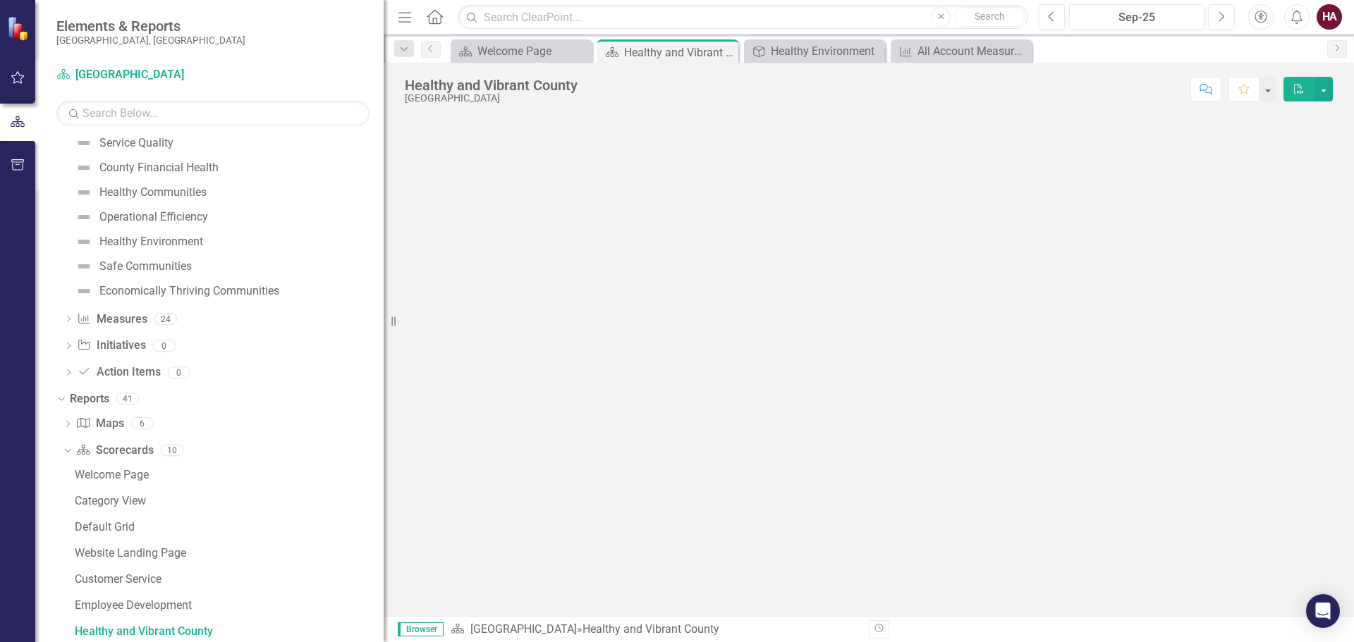
scroll to position [131, 0]
click at [960, 54] on div "All Account Measures + Data Source" at bounding box center [963, 51] width 93 height 18
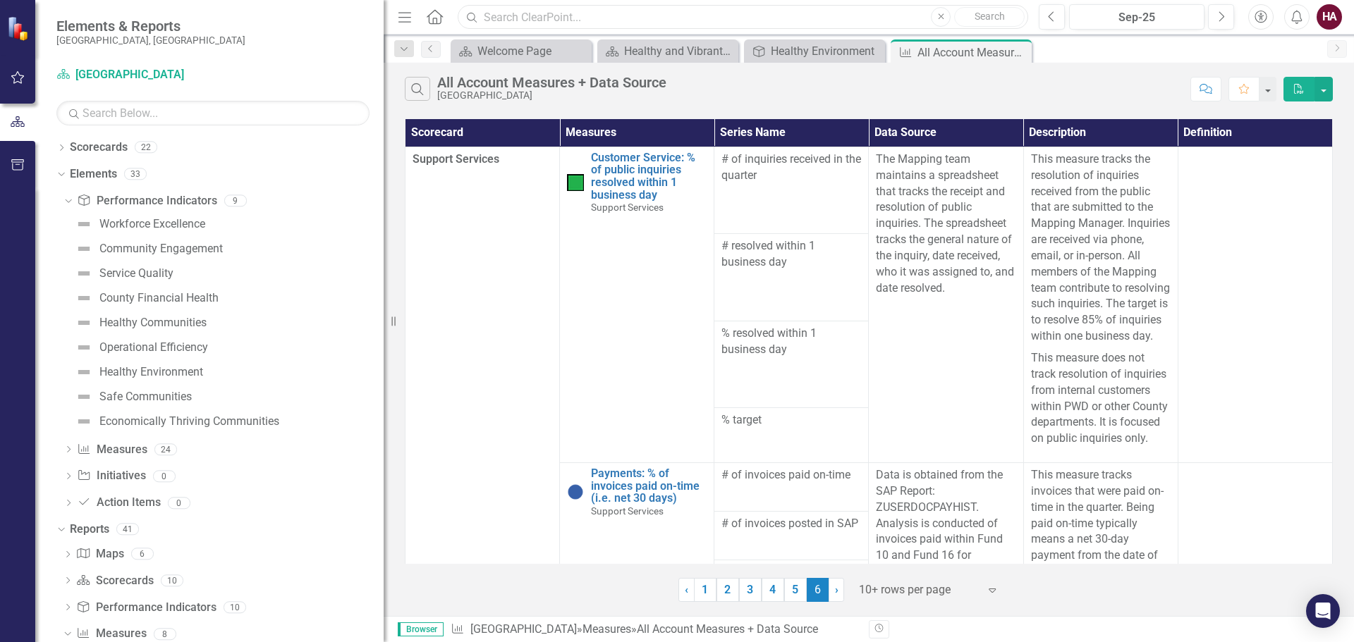
click at [568, 19] on input "text" at bounding box center [743, 17] width 570 height 25
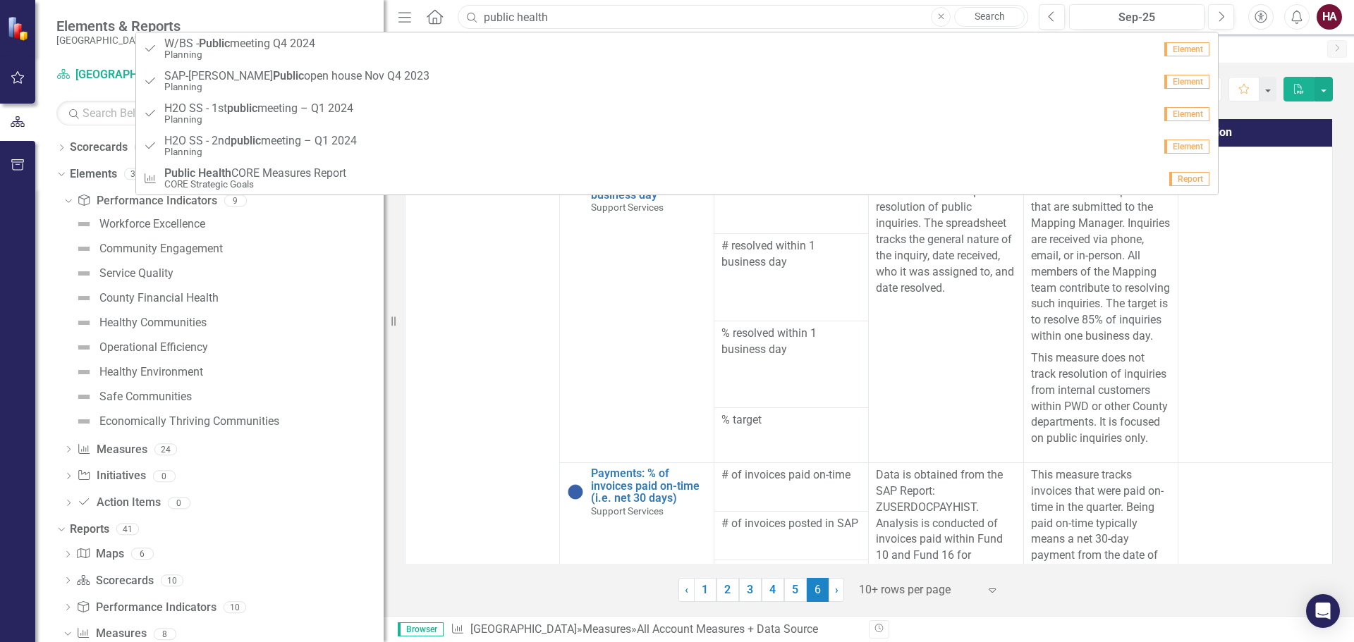
type input "public health"
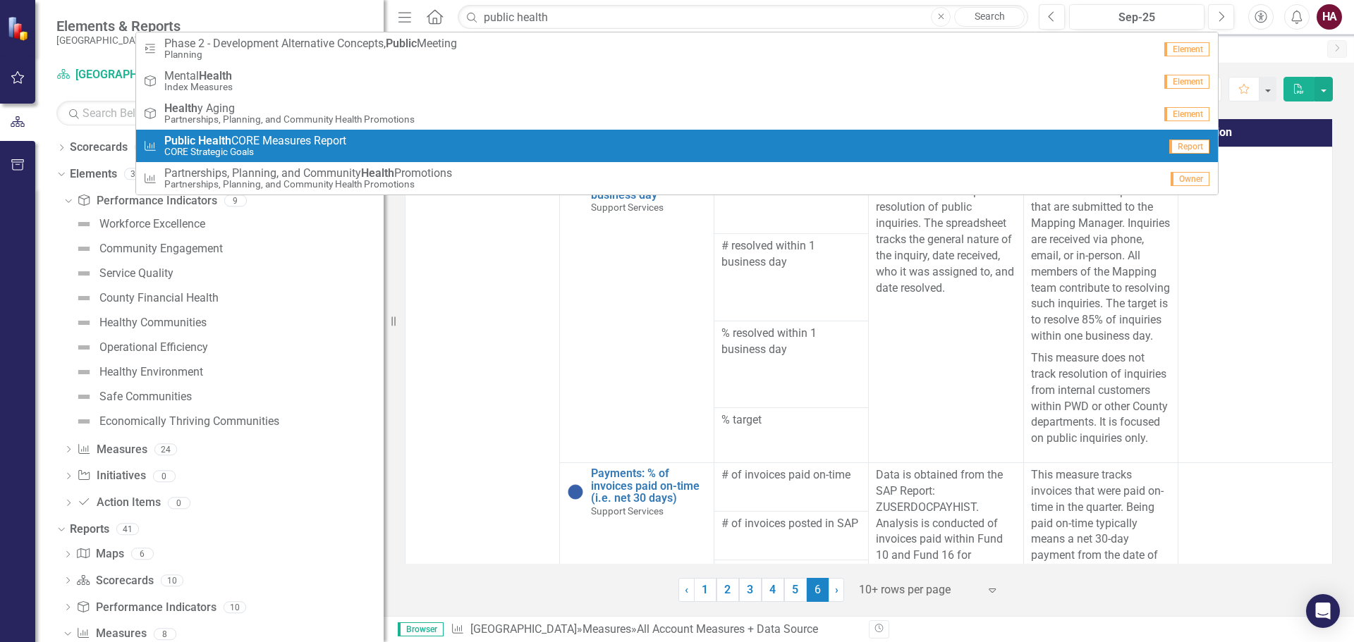
click at [310, 141] on span "Public Health CORE Measures Report" at bounding box center [255, 141] width 182 height 13
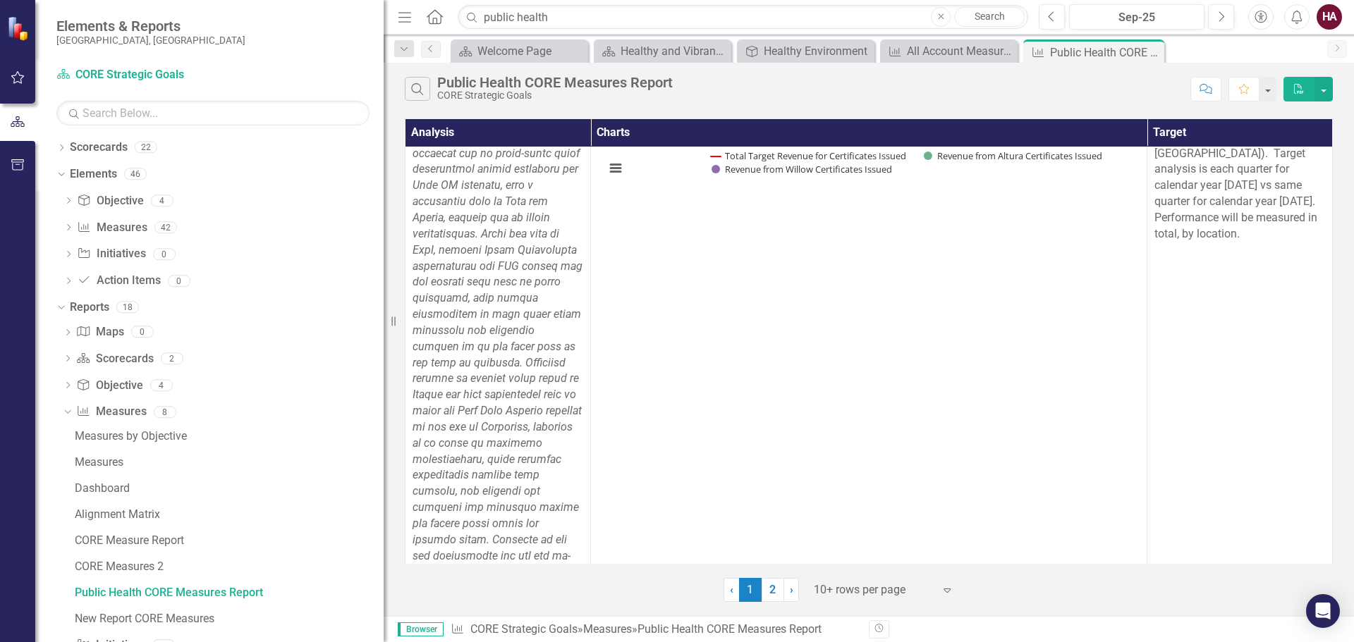
scroll to position [8386, 0]
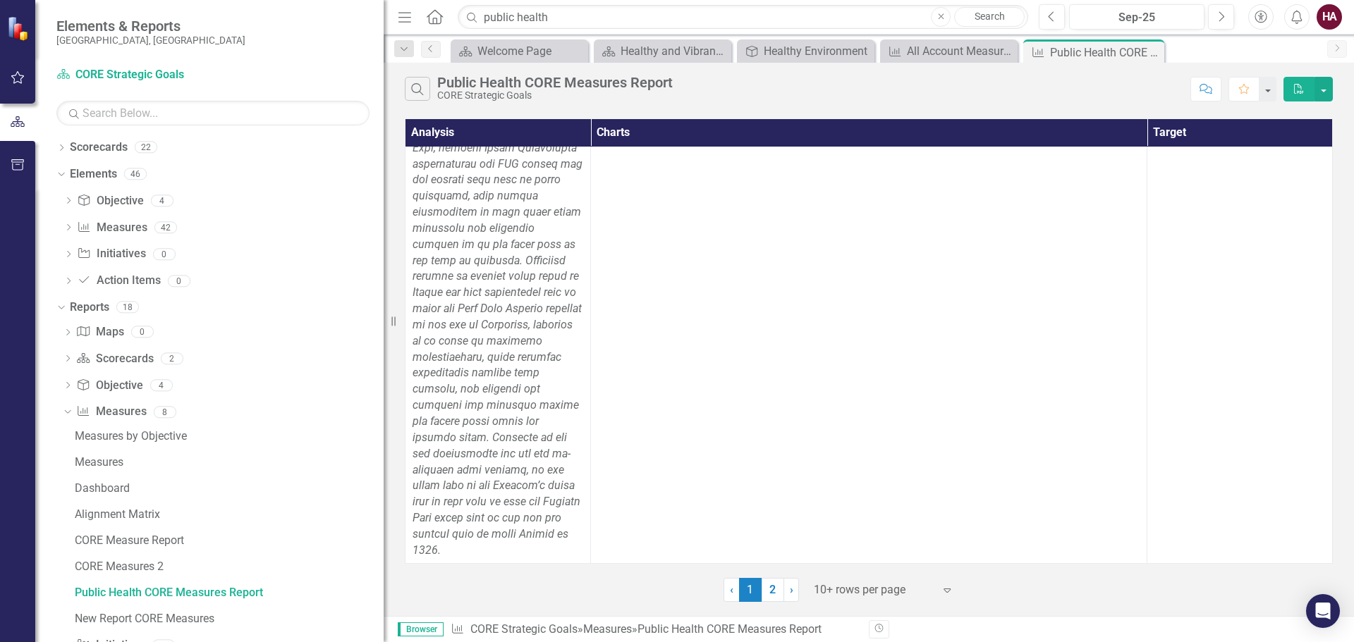
click at [768, 591] on link "2" at bounding box center [773, 590] width 23 height 24
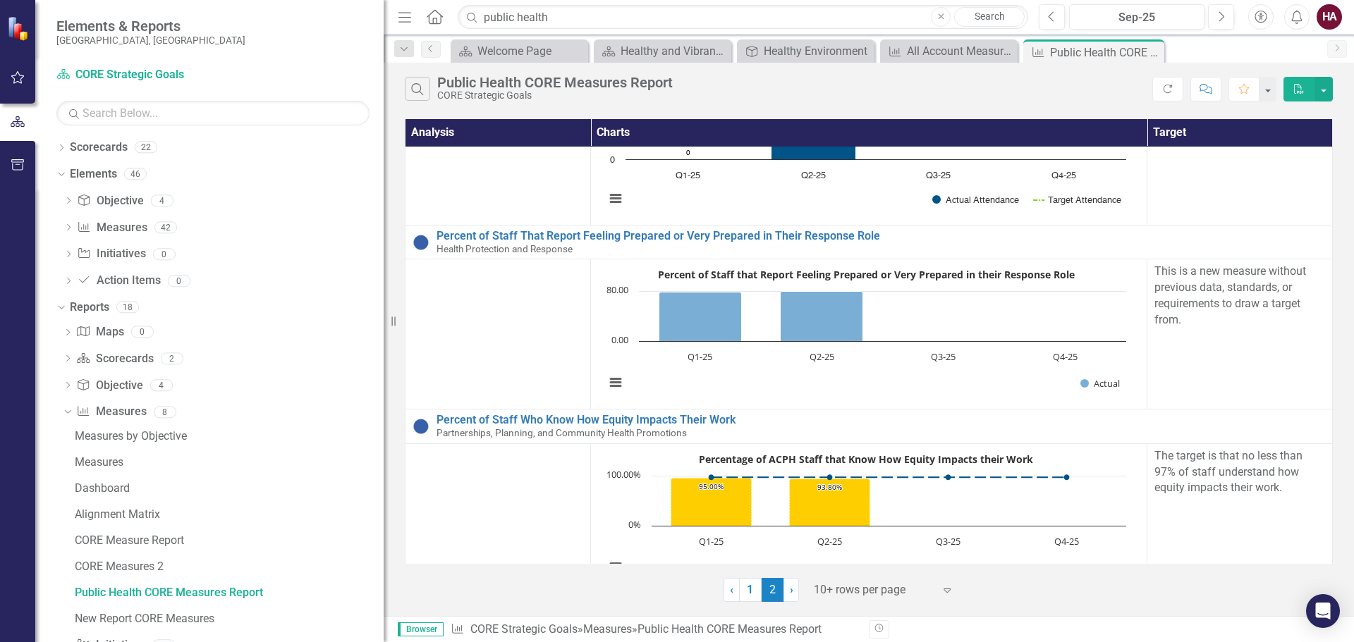
scroll to position [1723, 0]
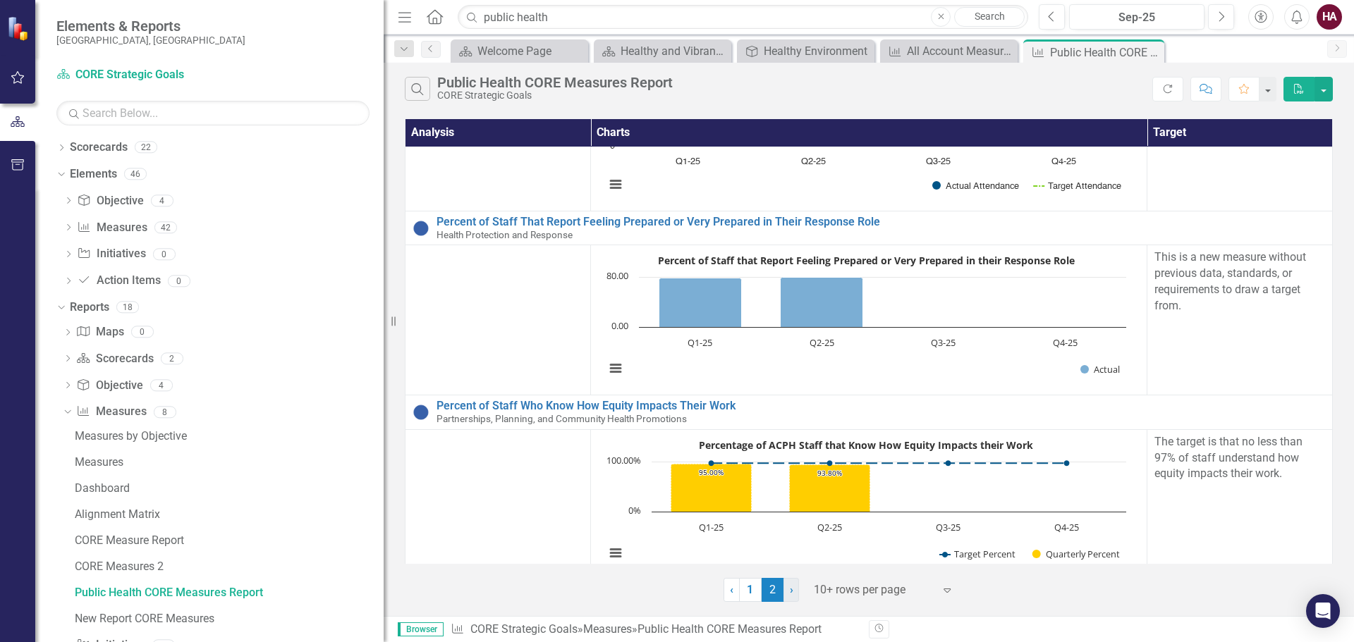
click at [790, 594] on span "›" at bounding box center [792, 589] width 4 height 13
click at [755, 597] on link "1" at bounding box center [750, 590] width 23 height 24
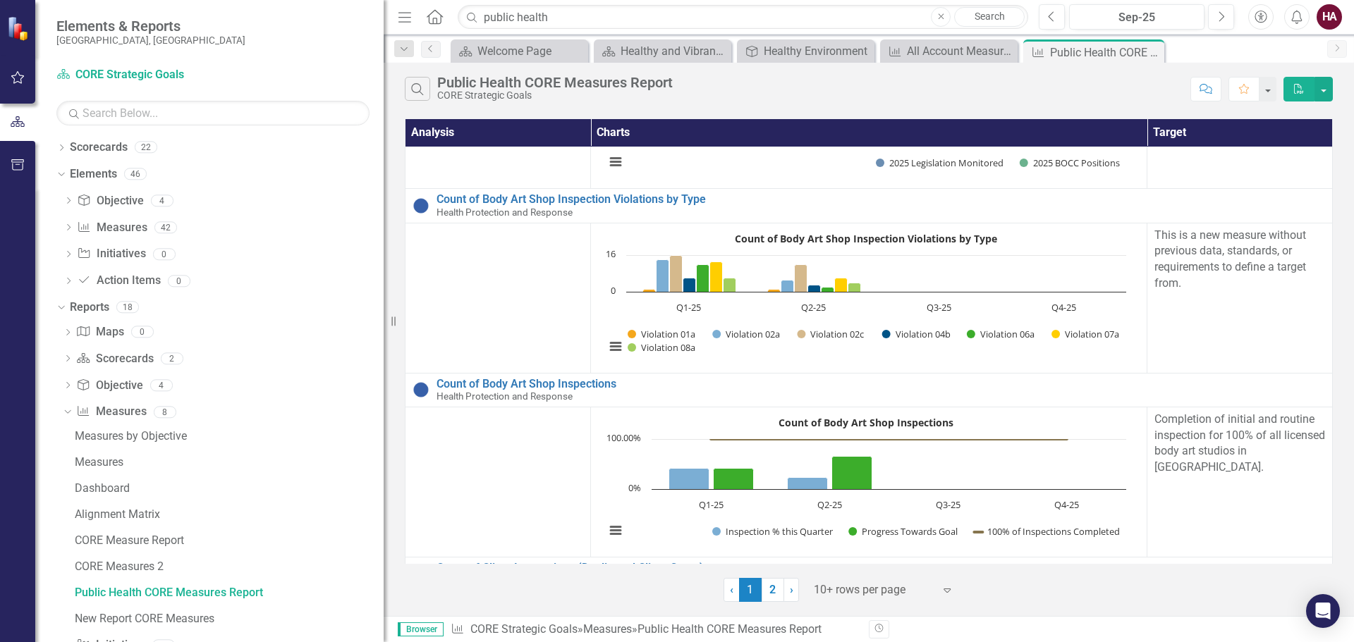
scroll to position [1645, 0]
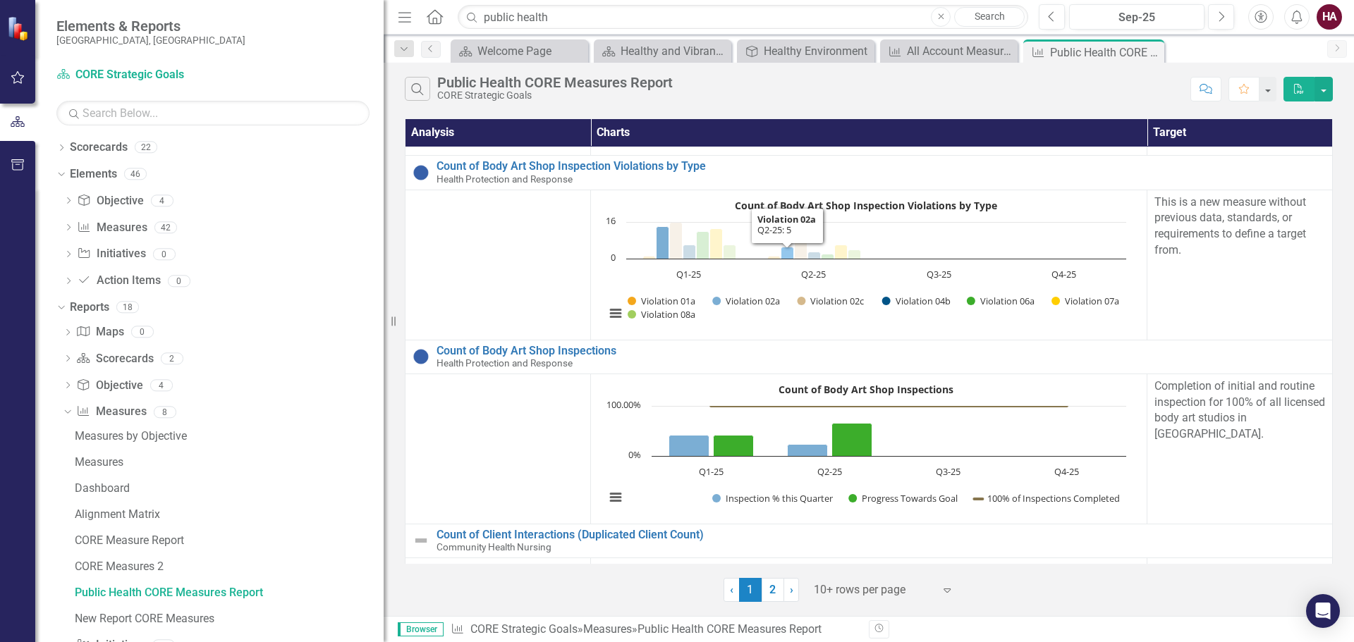
click at [786, 252] on icon "Q2-25, 5. Violation 02a." at bounding box center [787, 253] width 13 height 12
click at [786, 251] on icon "Q2-25, 5. Violation 02a." at bounding box center [787, 253] width 13 height 12
click at [781, 224] on rect "Interactive chart" at bounding box center [865, 265] width 535 height 141
click at [931, 346] on link "Count of Body Art Shop Inspections" at bounding box center [880, 351] width 888 height 13
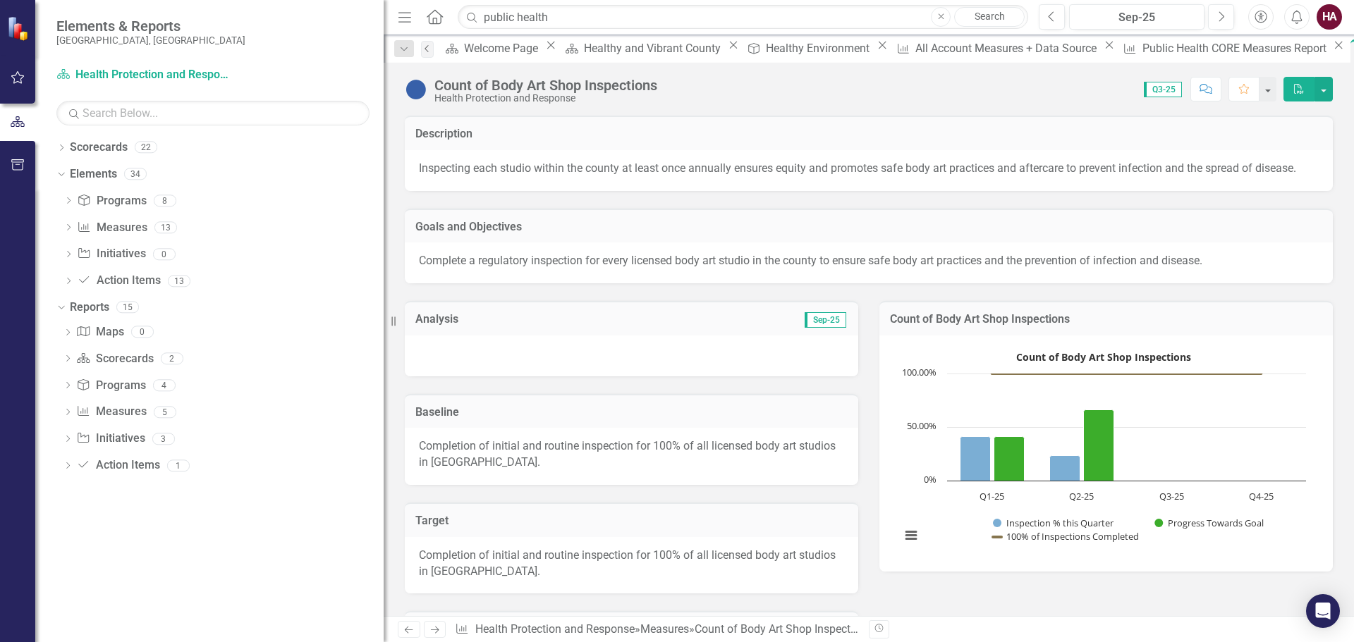
click at [428, 52] on icon "Previous" at bounding box center [427, 48] width 11 height 8
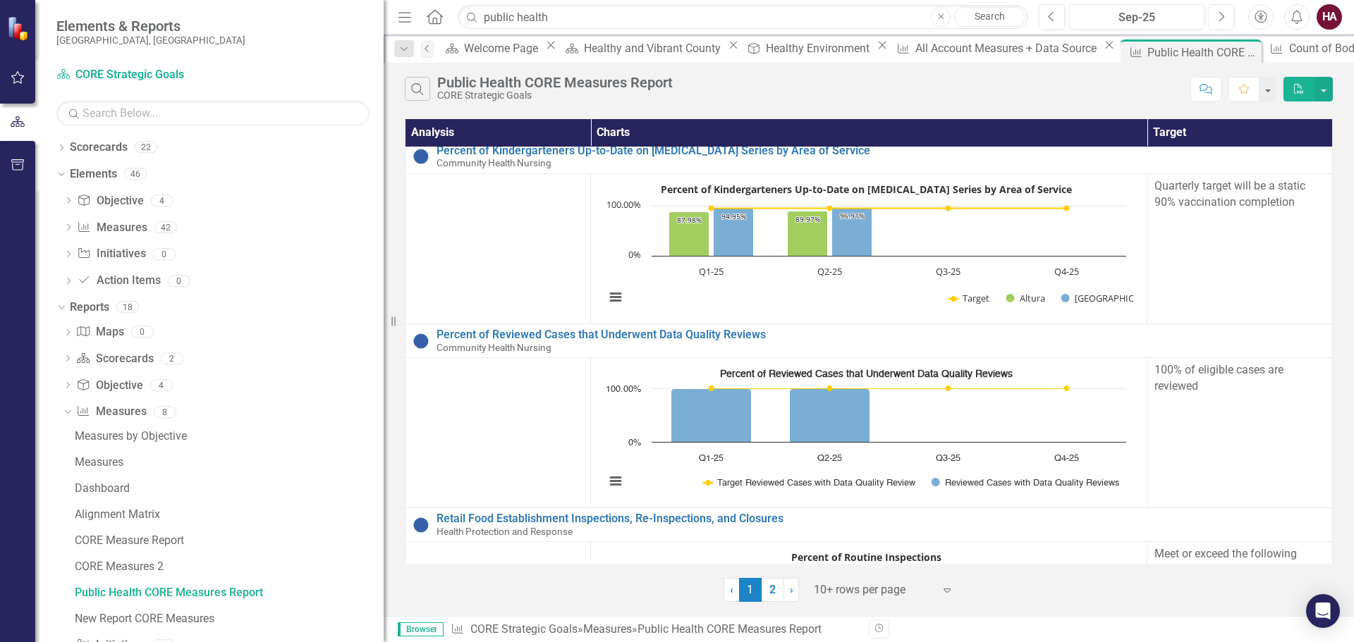
scroll to position [7404, 0]
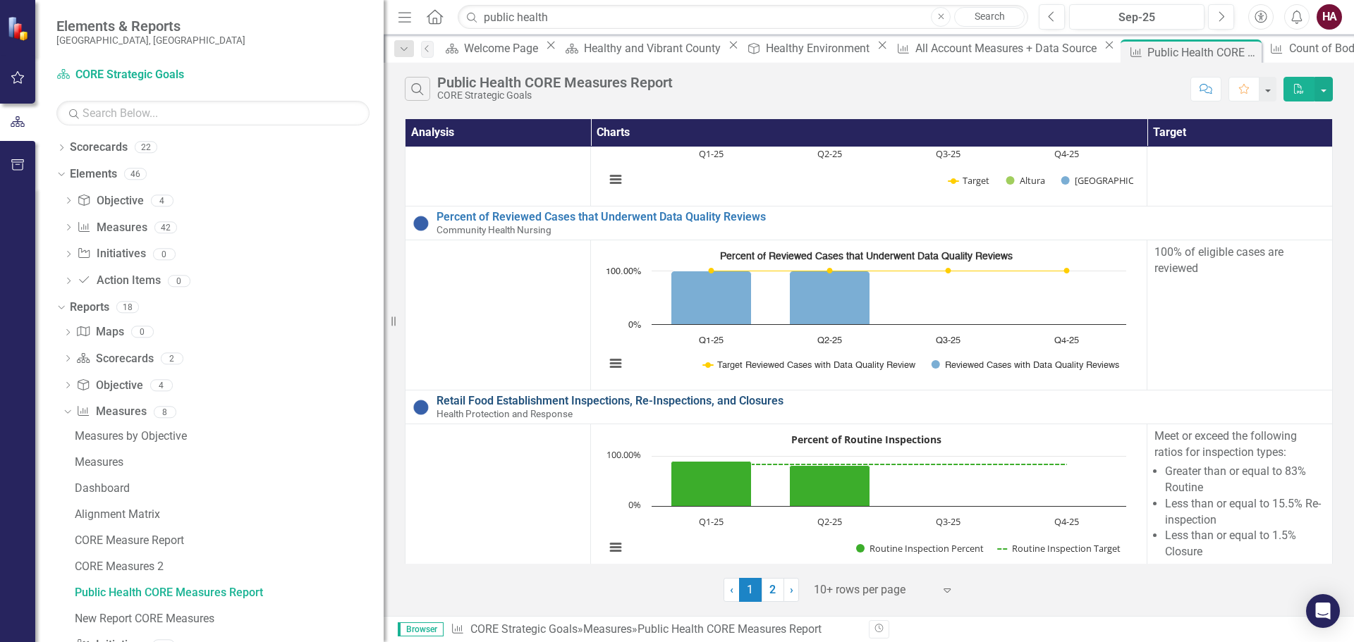
click at [496, 408] on link "Retail Food Establishment Inspections, Re-Inspections, and Closures" at bounding box center [880, 401] width 888 height 13
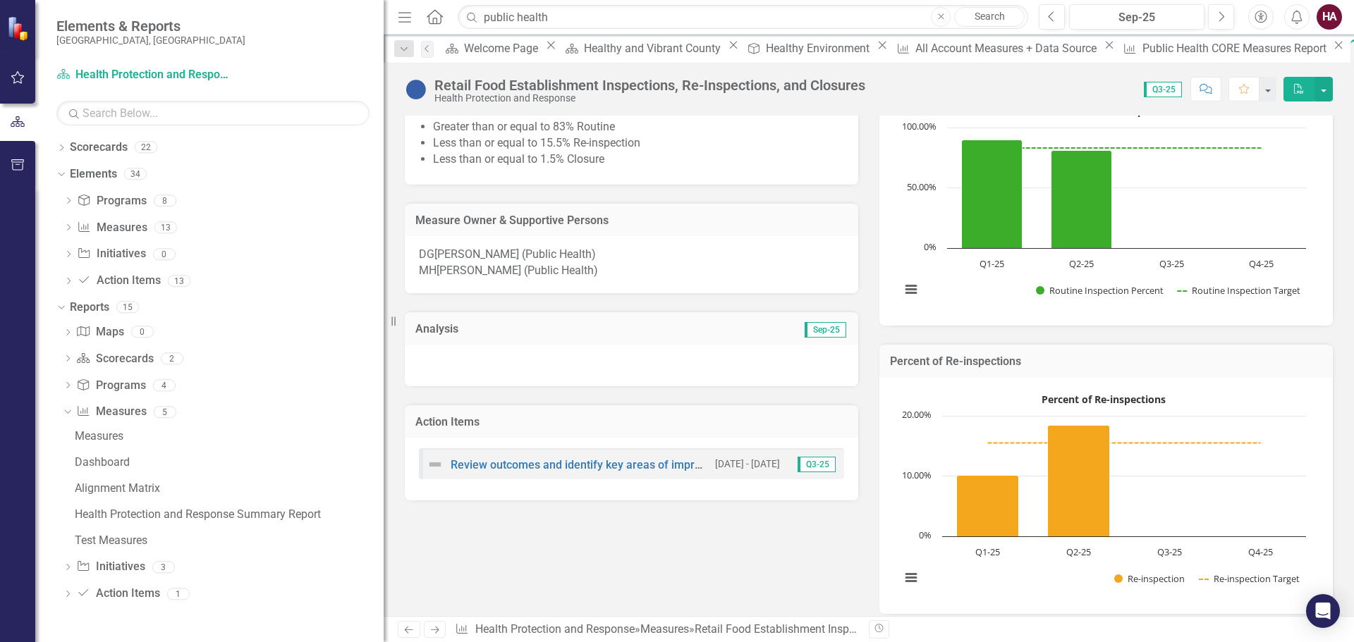
scroll to position [231, 0]
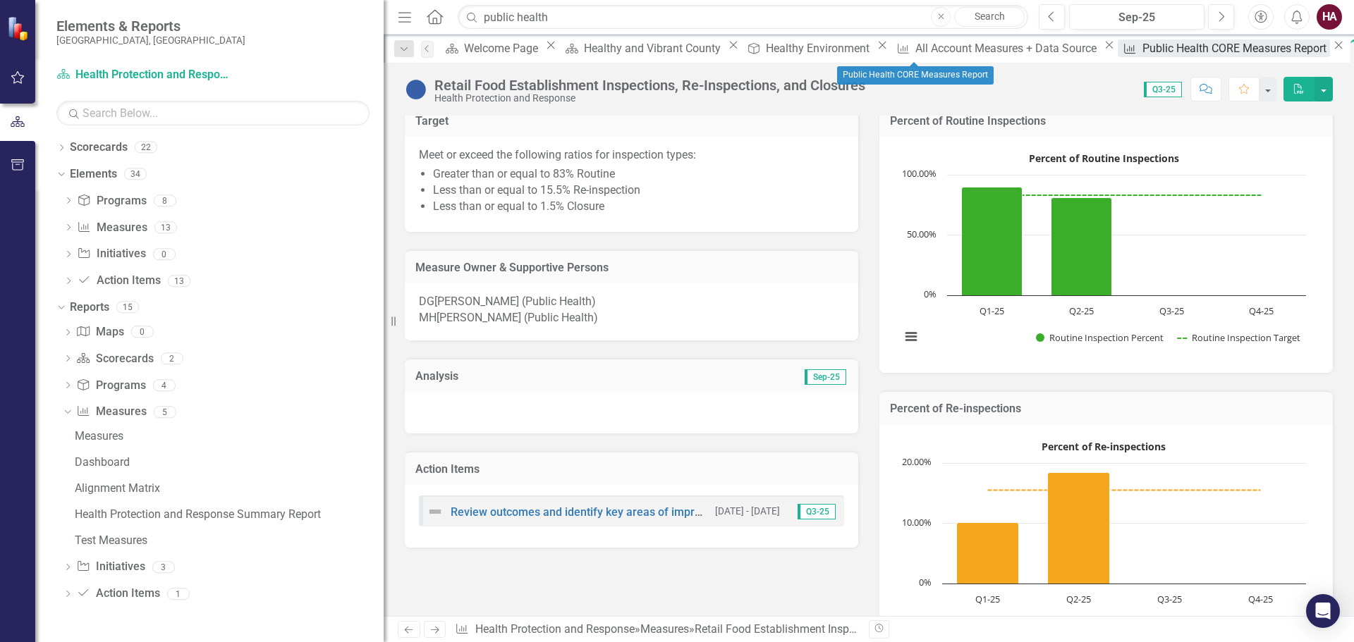
click at [1118, 50] on link "Measure Public Health CORE Measures Report" at bounding box center [1224, 48] width 212 height 18
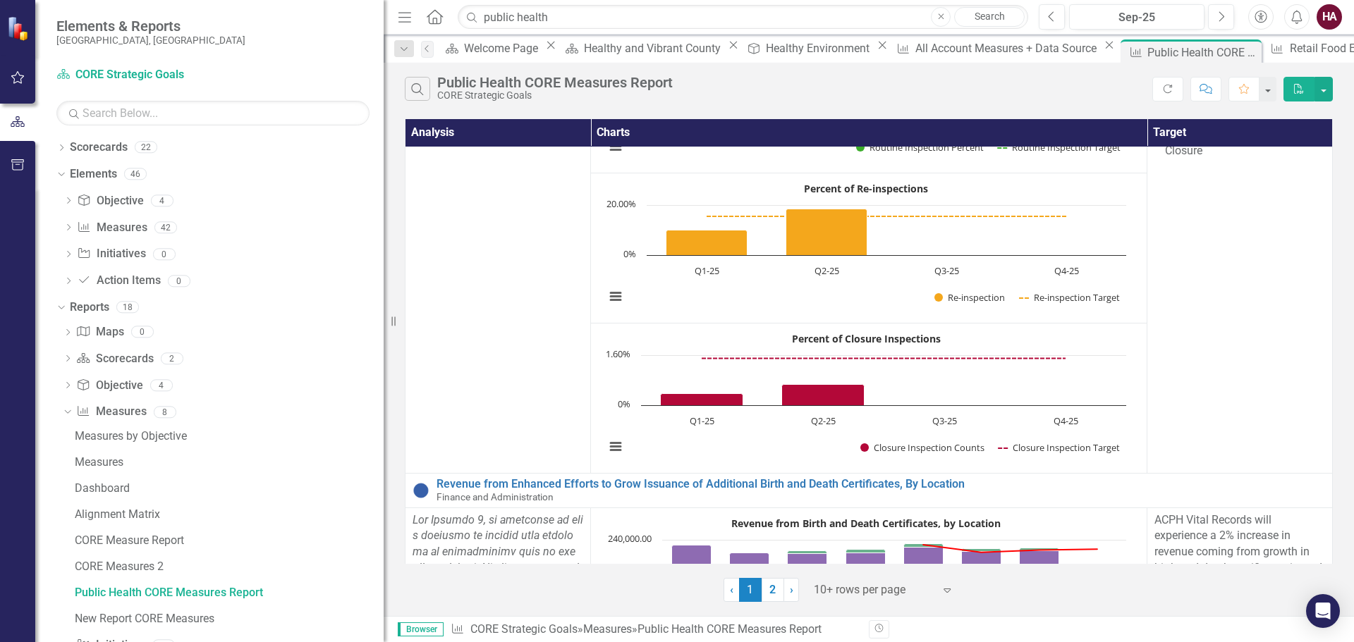
scroll to position [7799, 0]
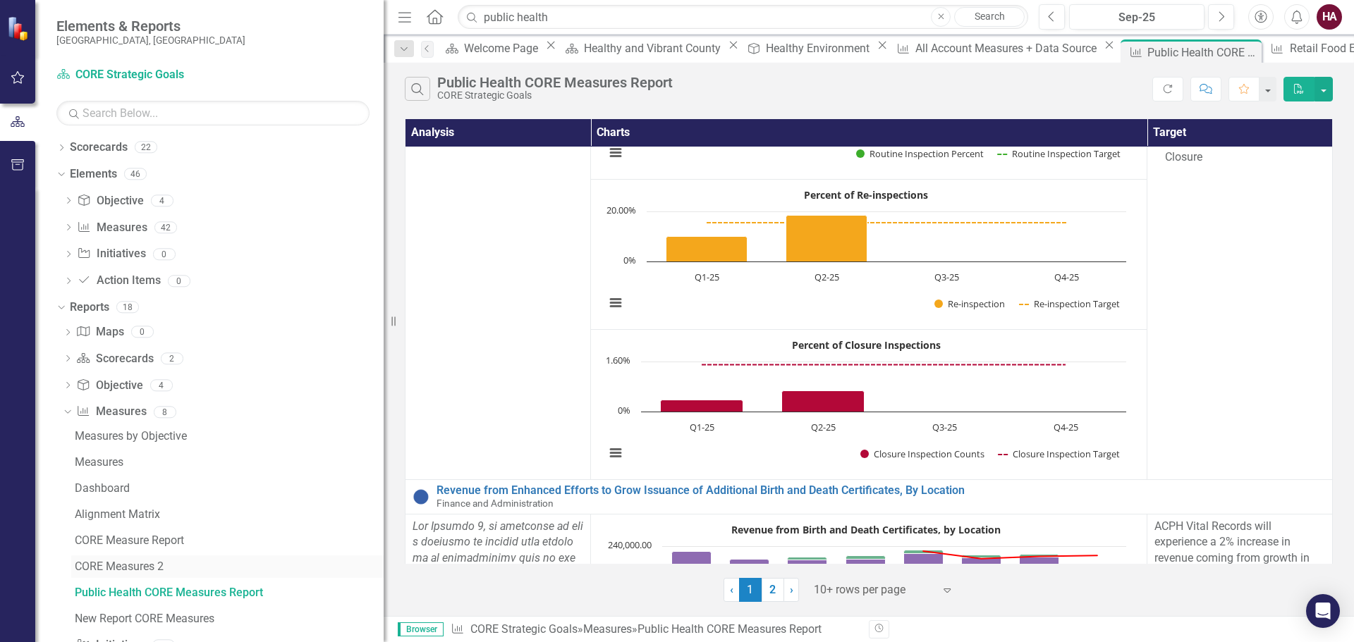
click at [134, 566] on div "CORE Measures 2" at bounding box center [229, 567] width 309 height 13
